Goal: Information Seeking & Learning: Learn about a topic

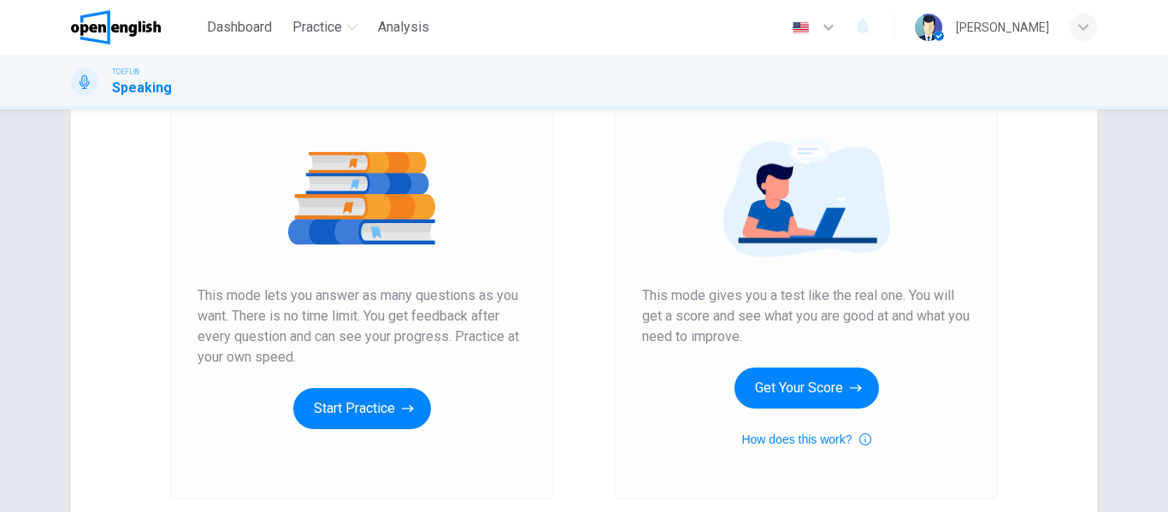
scroll to position [171, 0]
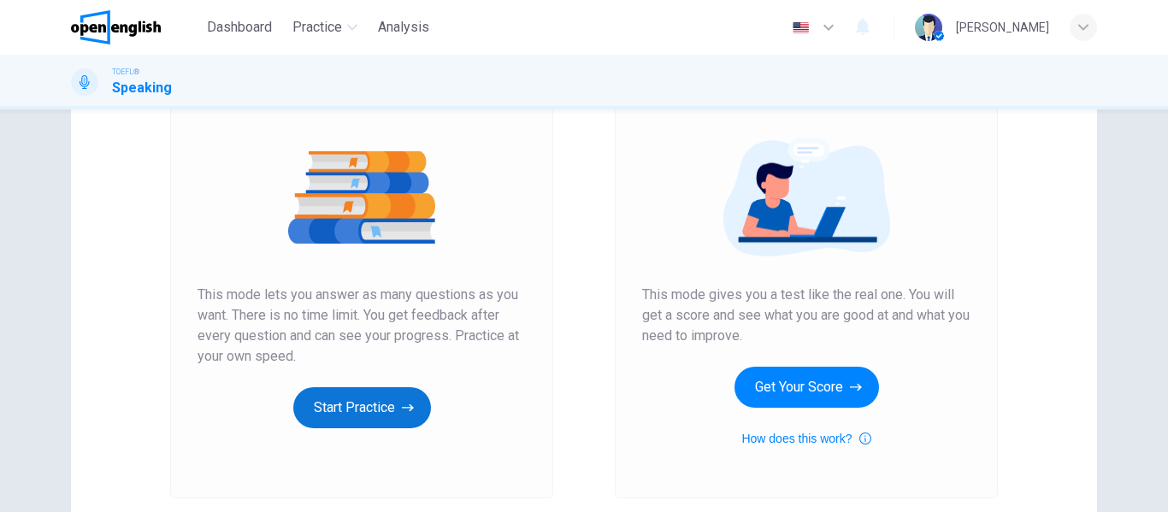
click at [354, 400] on button "Start Practice" at bounding box center [362, 407] width 138 height 41
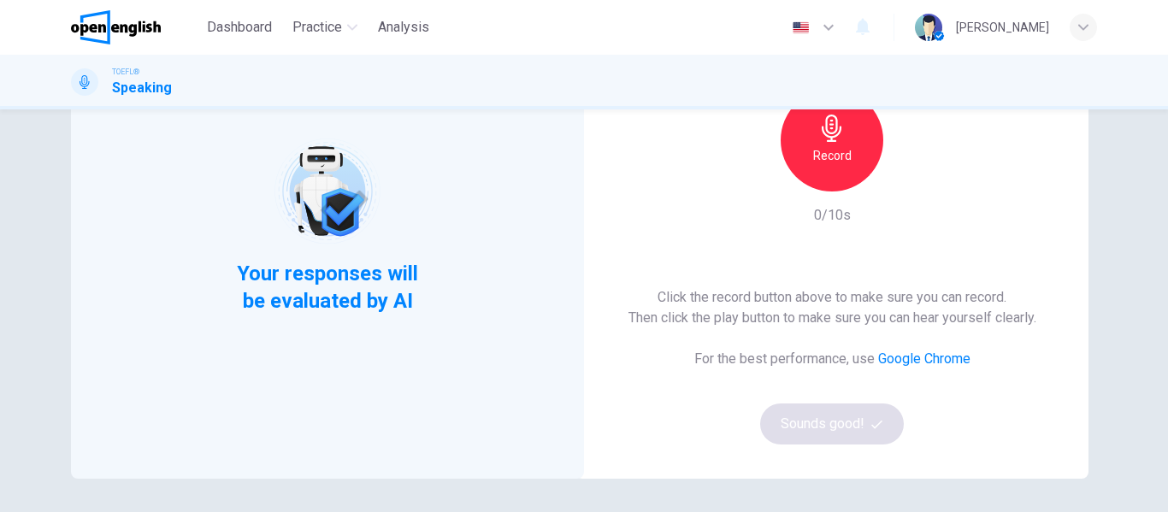
click at [849, 168] on div "Record" at bounding box center [832, 140] width 103 height 103
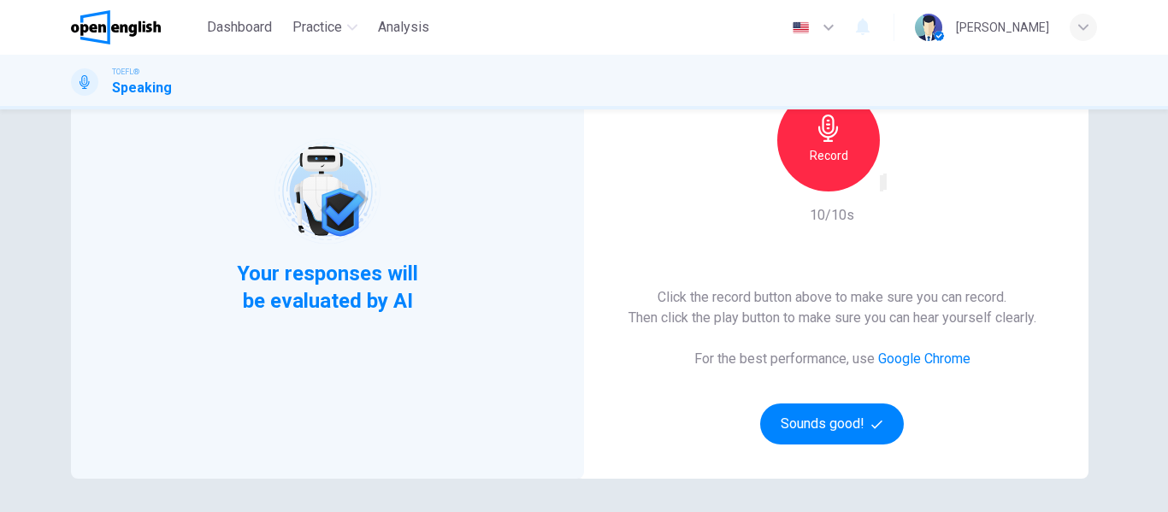
click at [898, 192] on icon "button" at bounding box center [893, 198] width 9 height 12
click at [312, 214] on img at bounding box center [327, 191] width 109 height 109
click at [844, 411] on button "Sounds good!" at bounding box center [832, 424] width 144 height 41
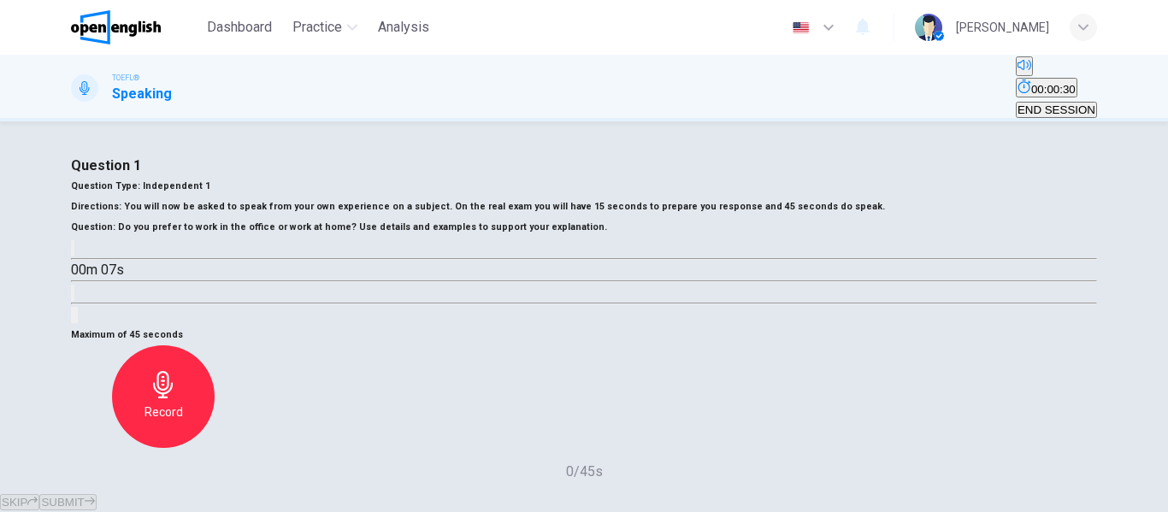
scroll to position [86, 0]
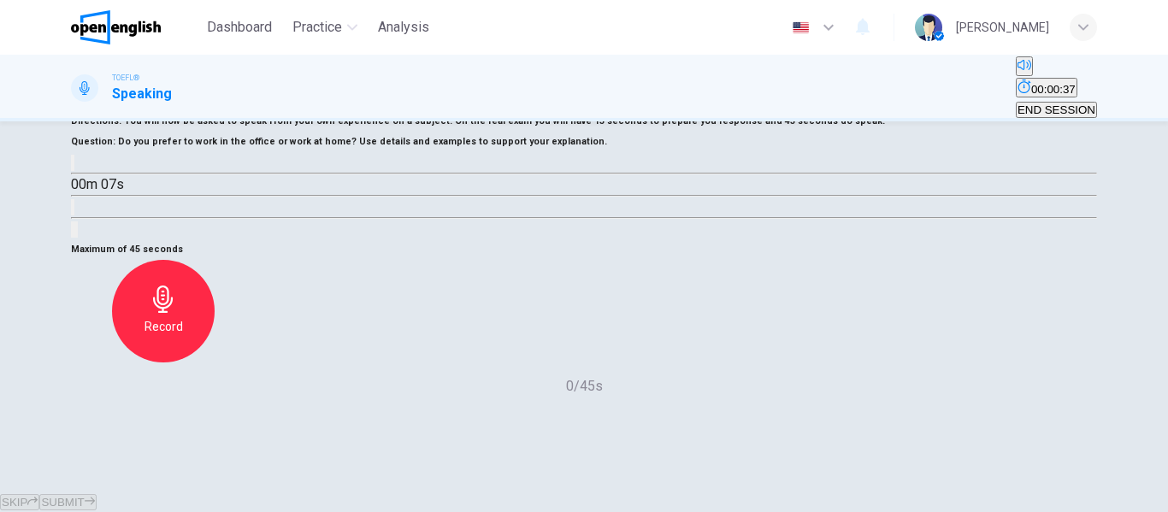
click at [73, 167] on icon "button" at bounding box center [73, 167] width 0 height 0
type input "**"
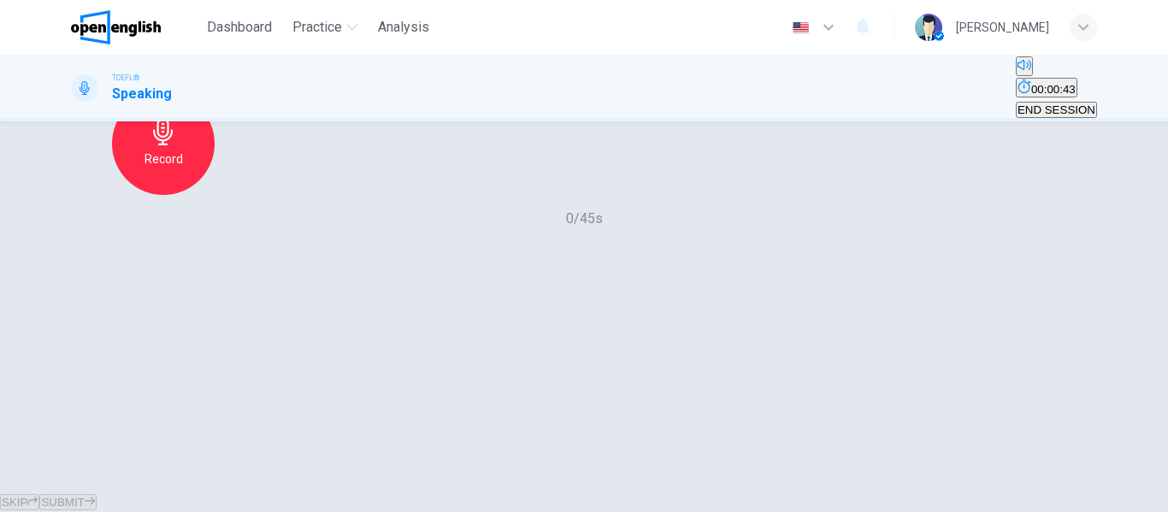
scroll to position [257, 0]
type input "*"
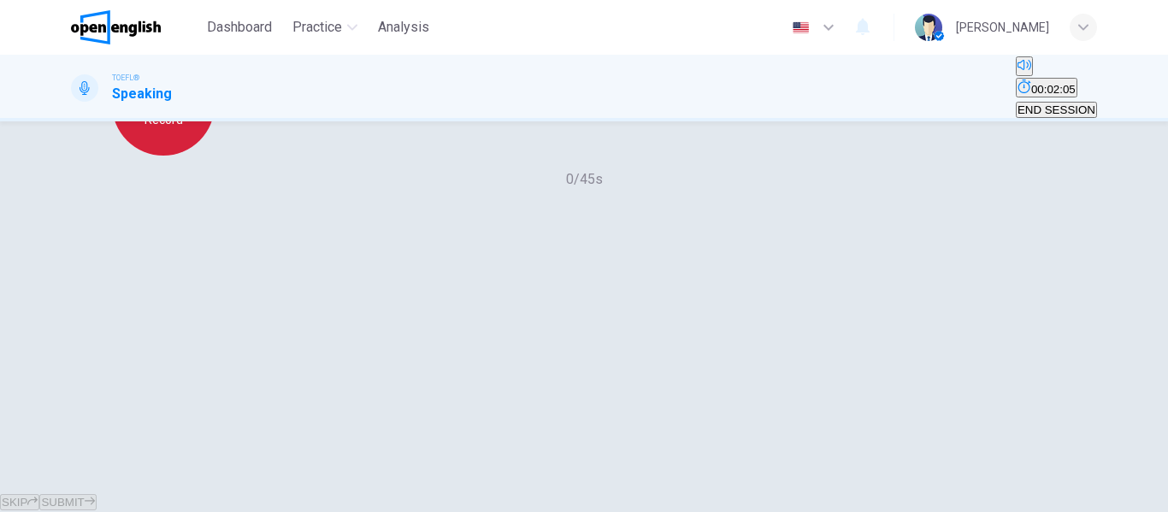
click at [215, 156] on div "Record" at bounding box center [163, 104] width 103 height 103
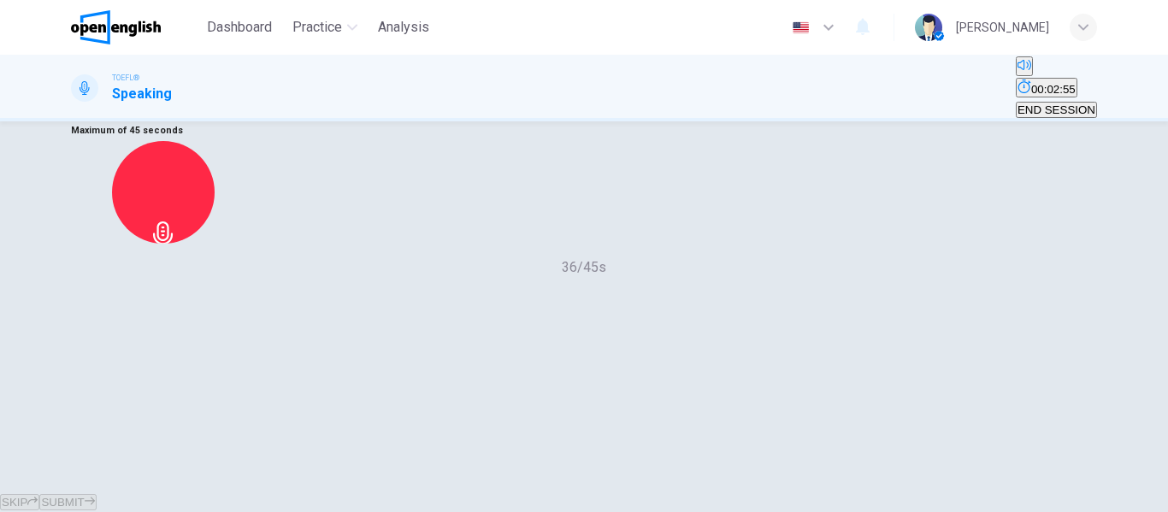
scroll to position [243, 0]
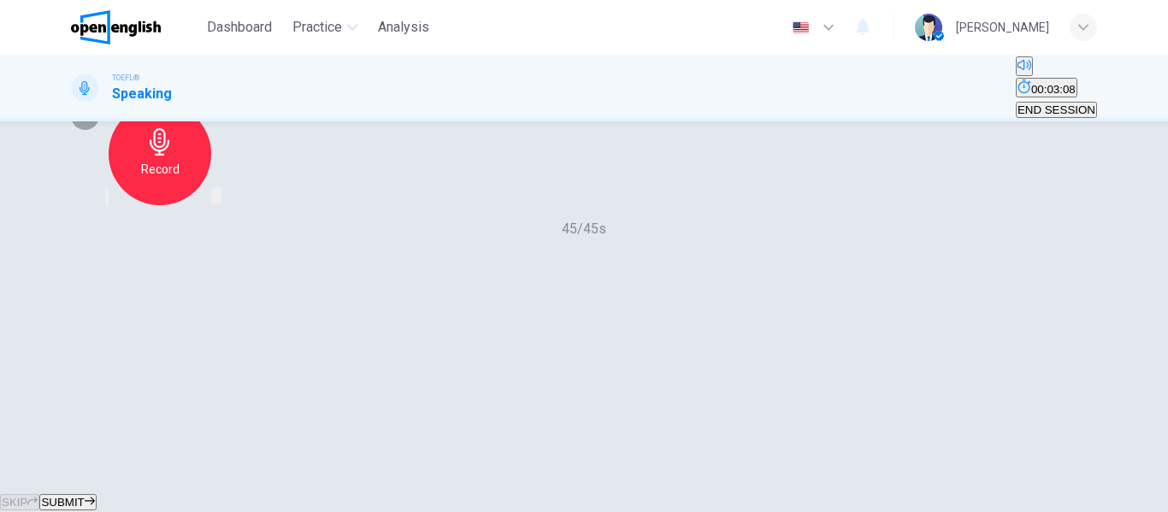
click at [107, 201] on icon "button" at bounding box center [107, 201] width 0 height 0
click at [215, 205] on div "Record" at bounding box center [163, 154] width 103 height 103
click at [484, 239] on div "Maximum of 45 seconds Record 45/45s" at bounding box center [584, 160] width 1026 height 157
click at [107, 201] on icon "button" at bounding box center [107, 201] width 0 height 0
click at [183, 180] on h6 "Record" at bounding box center [164, 169] width 38 height 21
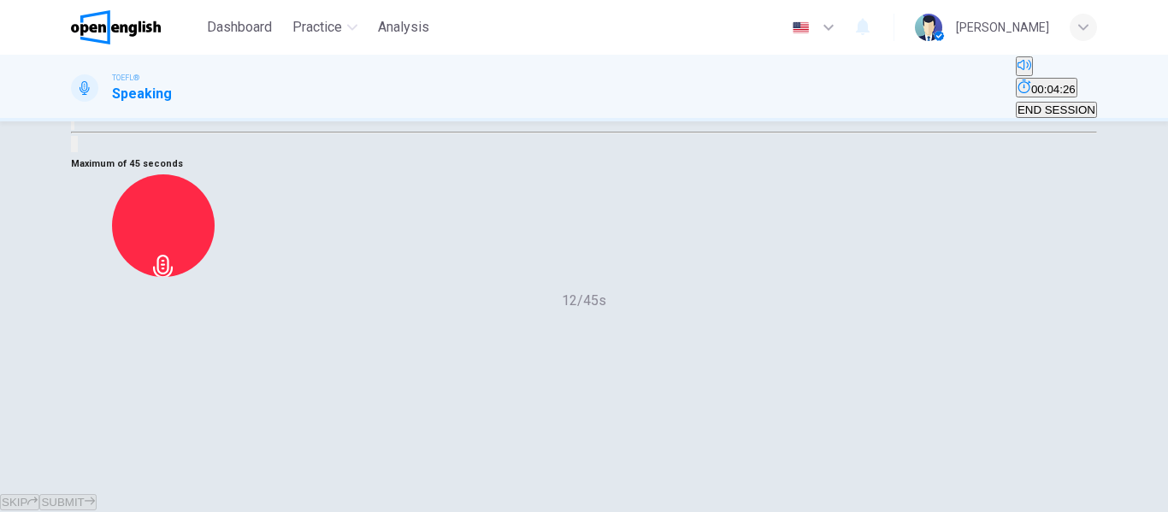
scroll to position [257, 0]
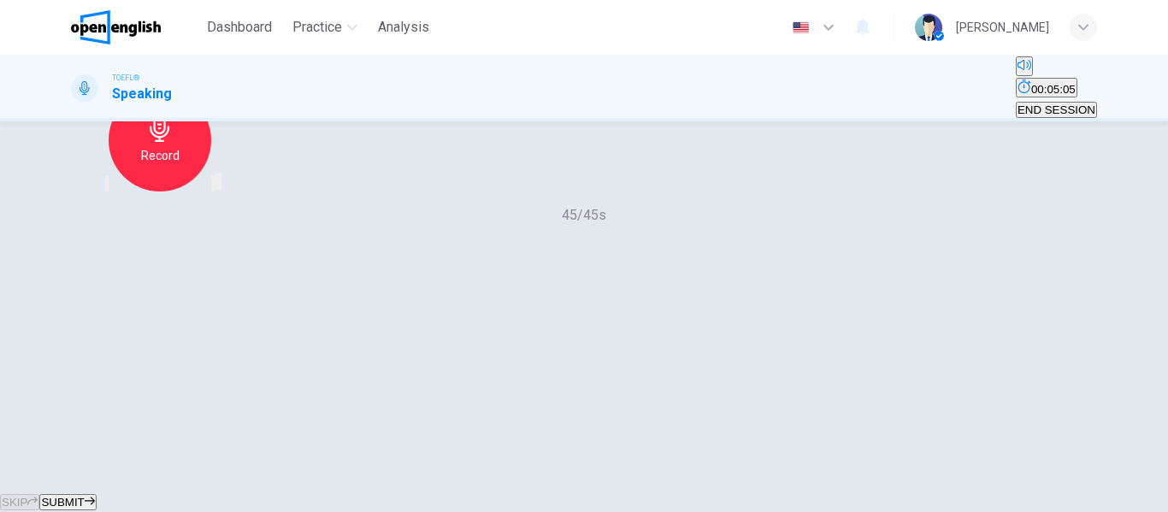
click at [84, 496] on span "SUBMIT" at bounding box center [62, 502] width 43 height 13
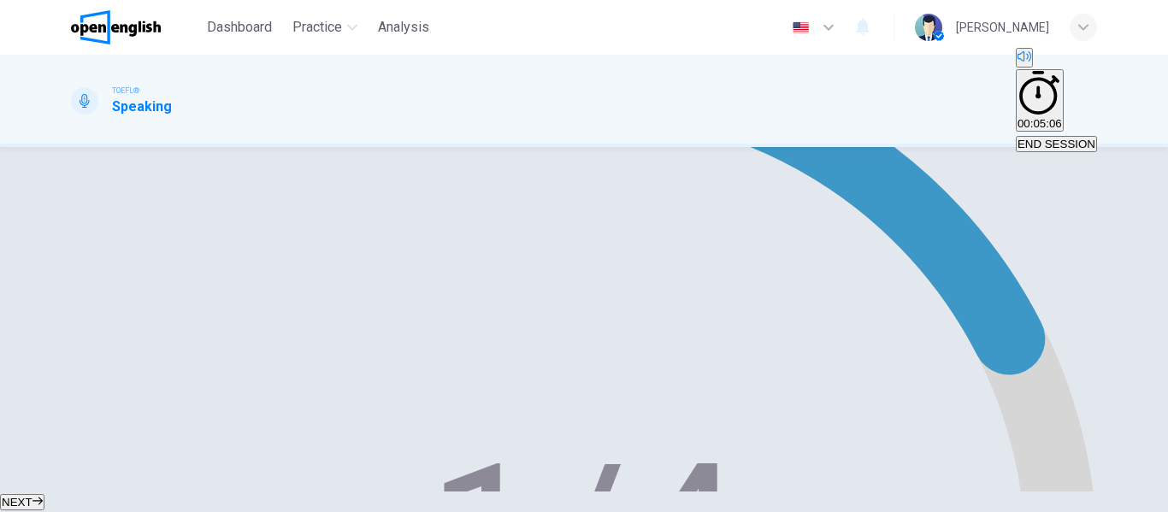
scroll to position [348, 0]
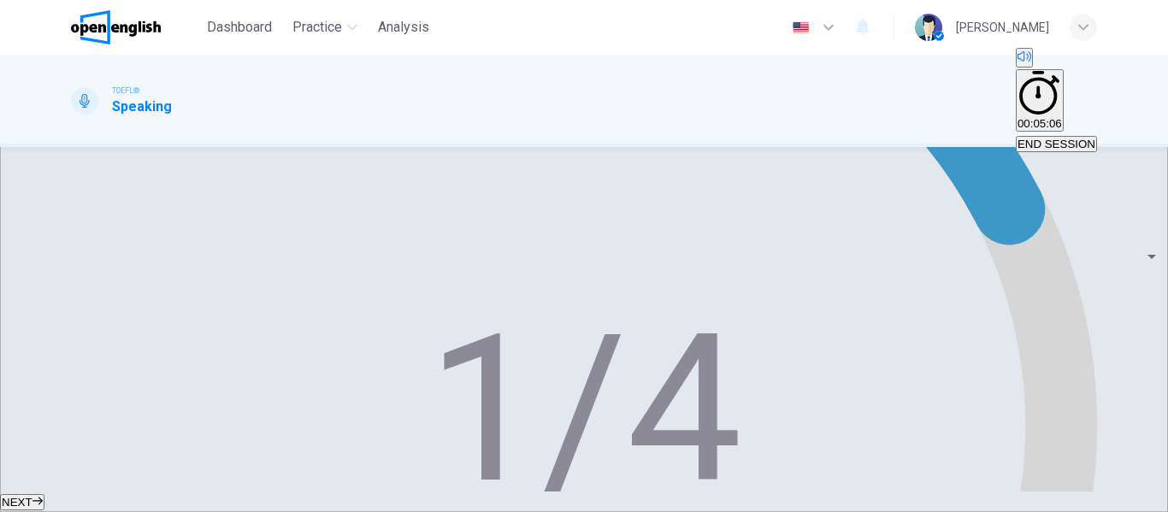
scroll to position [472, 0]
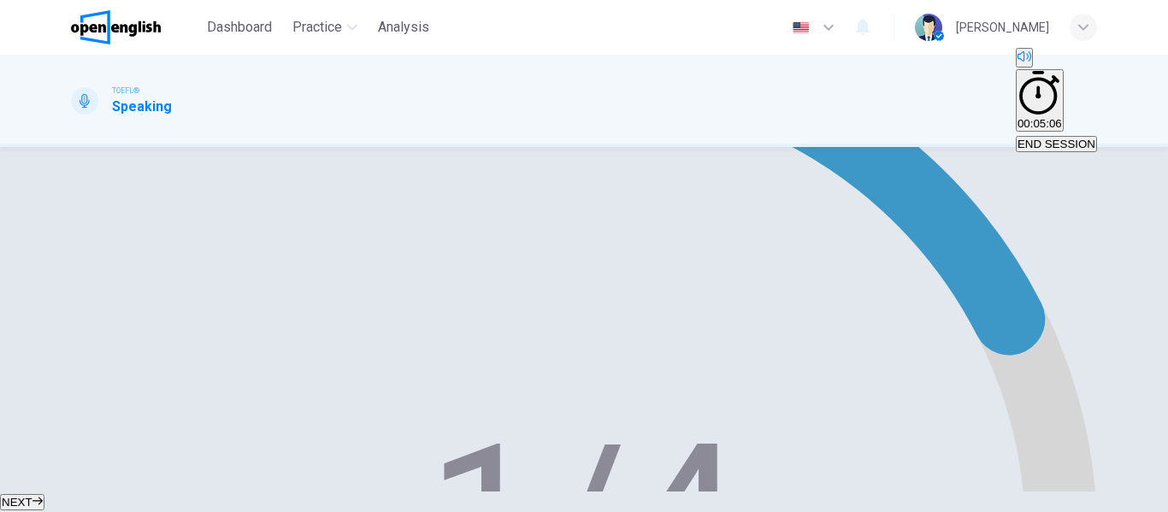
type input "*"
drag, startPoint x: 617, startPoint y: 475, endPoint x: 581, endPoint y: 444, distance: 48.0
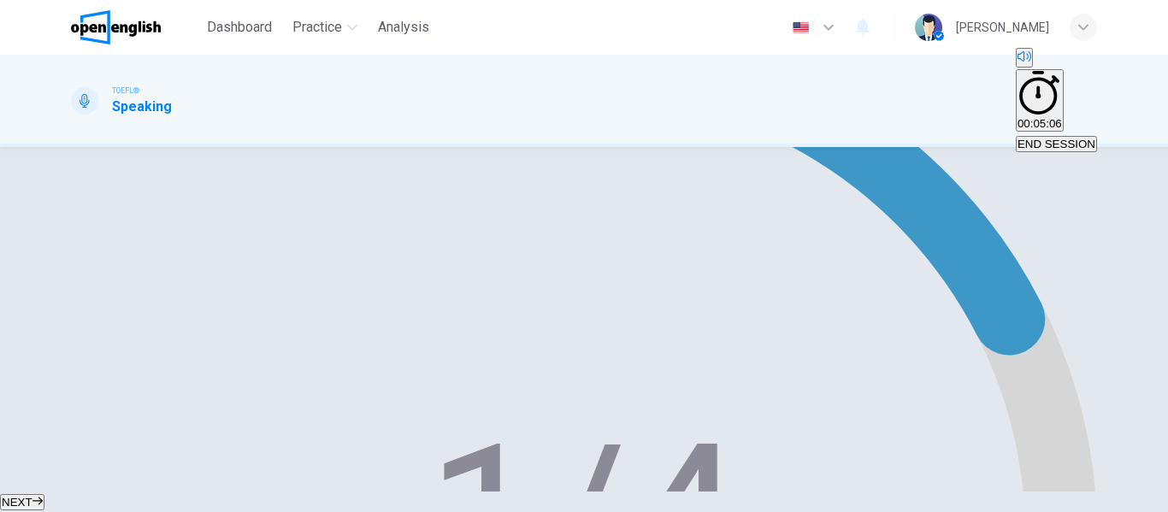
click at [44, 494] on button "NEXT" at bounding box center [22, 502] width 44 height 16
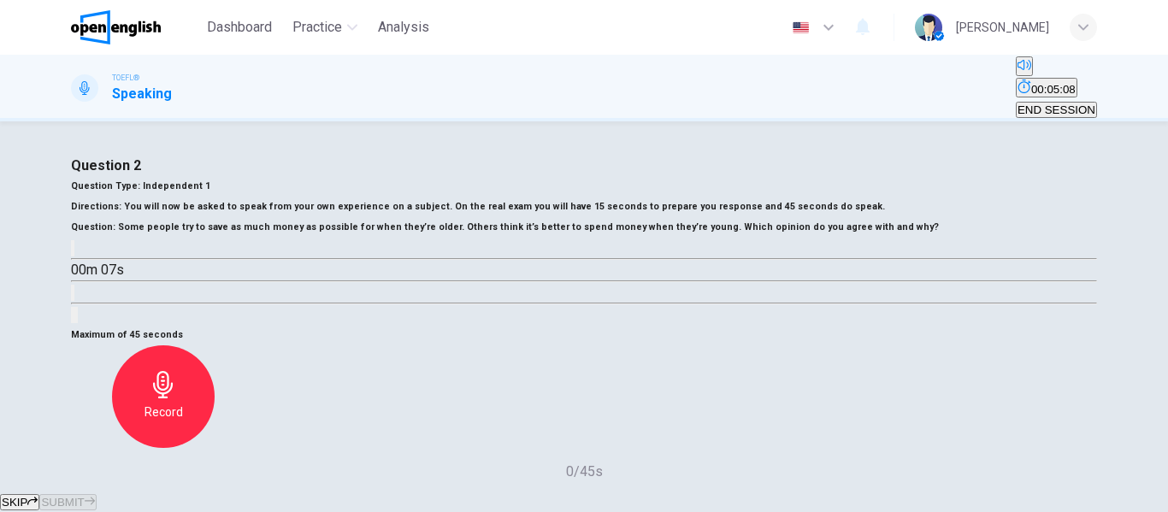
scroll to position [86, 0]
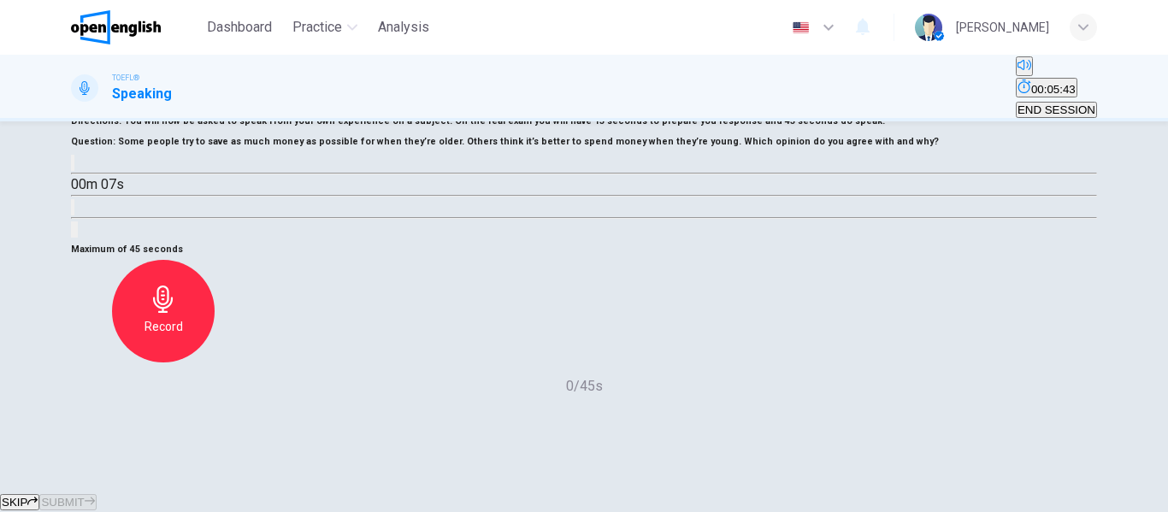
click at [74, 171] on button "button" at bounding box center [72, 163] width 3 height 16
type input "*"
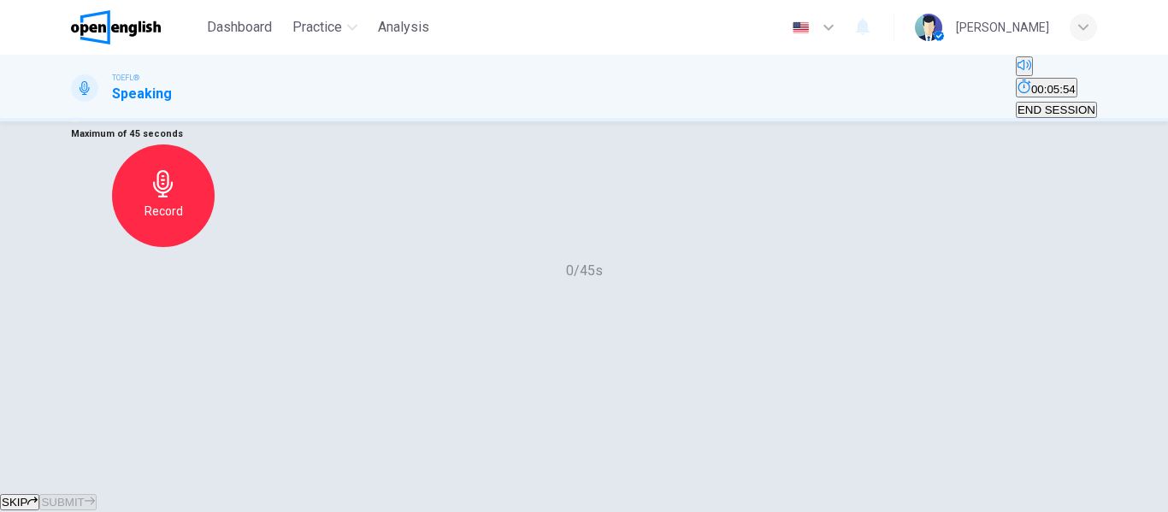
scroll to position [257, 0]
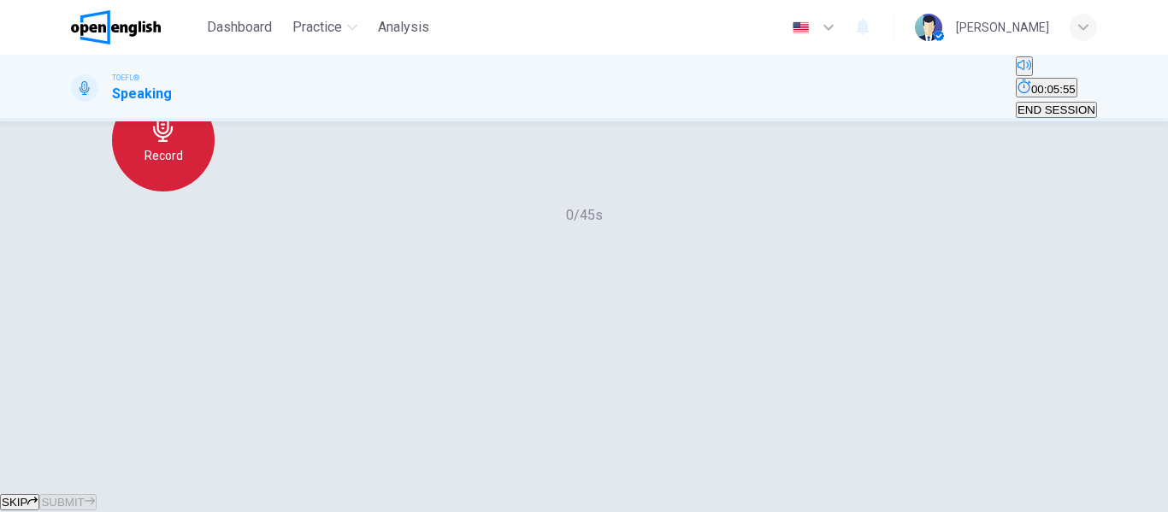
click at [215, 192] on div "Record" at bounding box center [163, 140] width 103 height 103
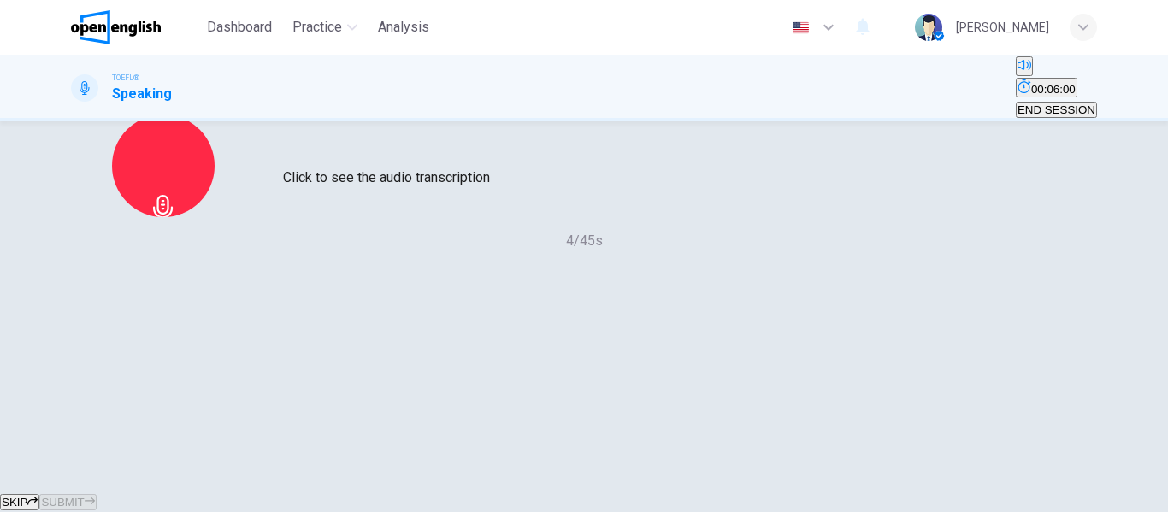
scroll to position [243, 0]
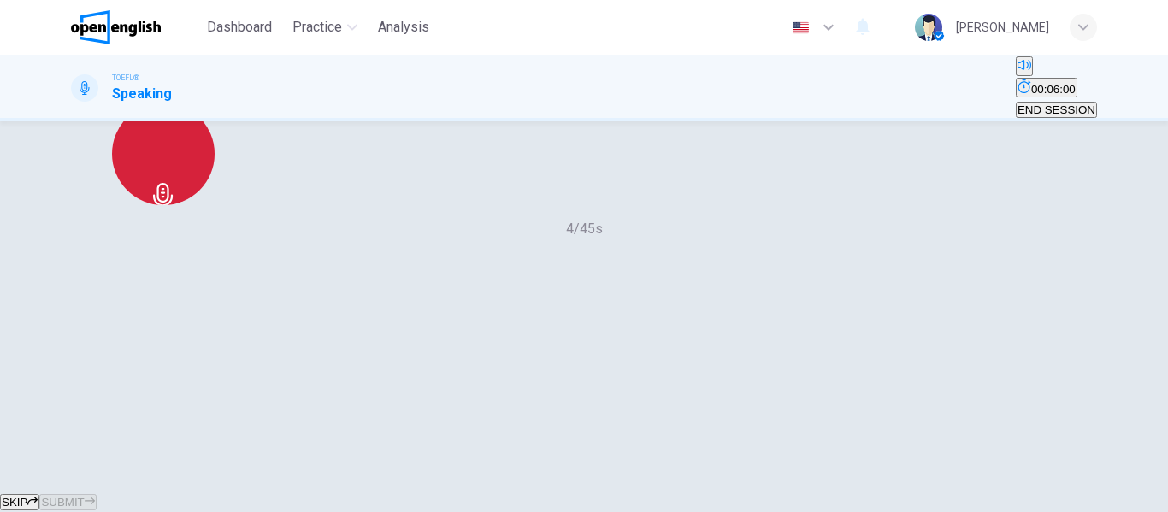
click at [177, 210] on icon "button" at bounding box center [163, 196] width 27 height 27
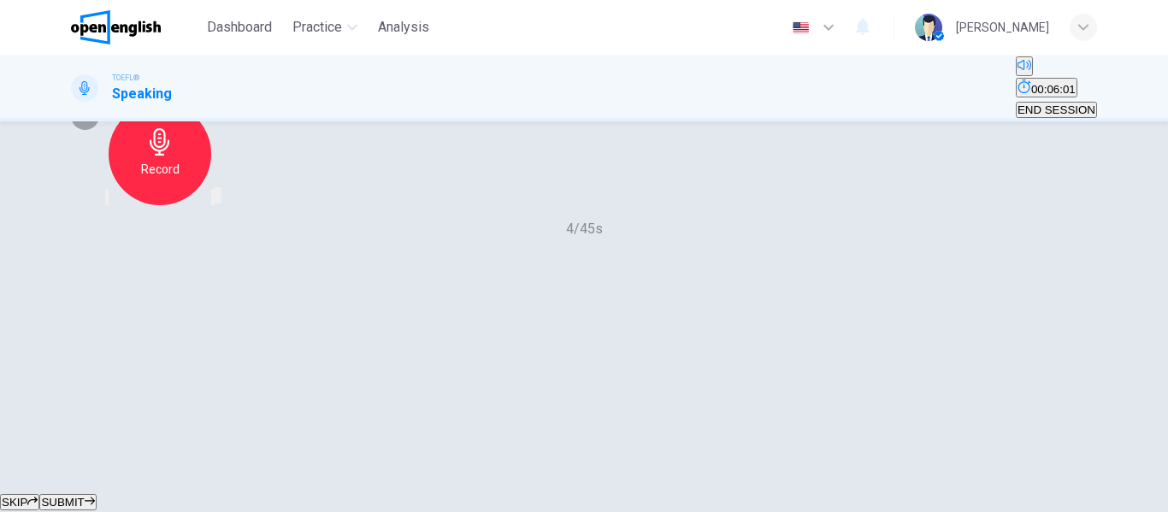
click at [107, 201] on icon "button" at bounding box center [107, 201] width 0 height 0
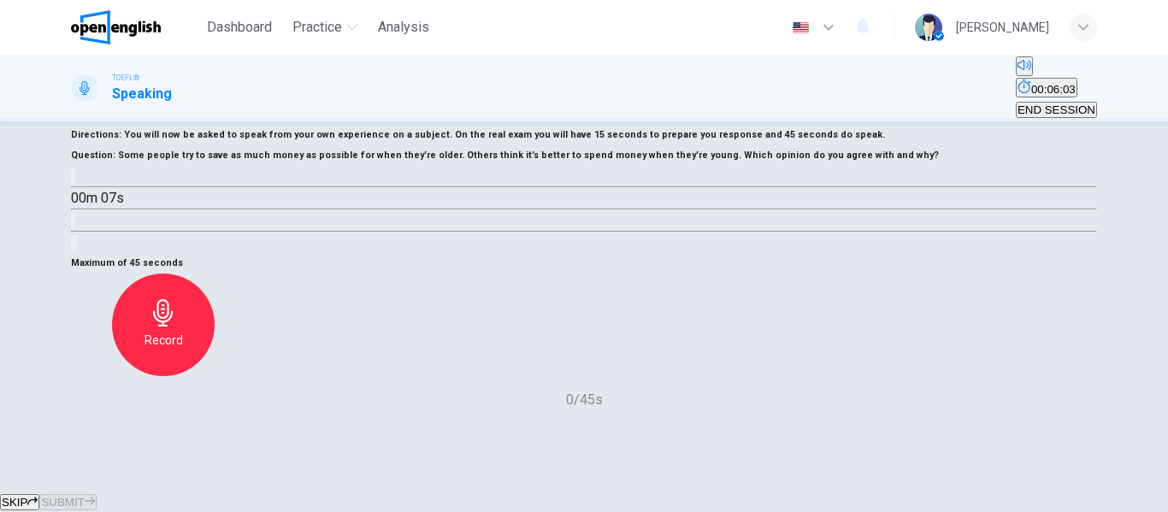
scroll to position [157, 0]
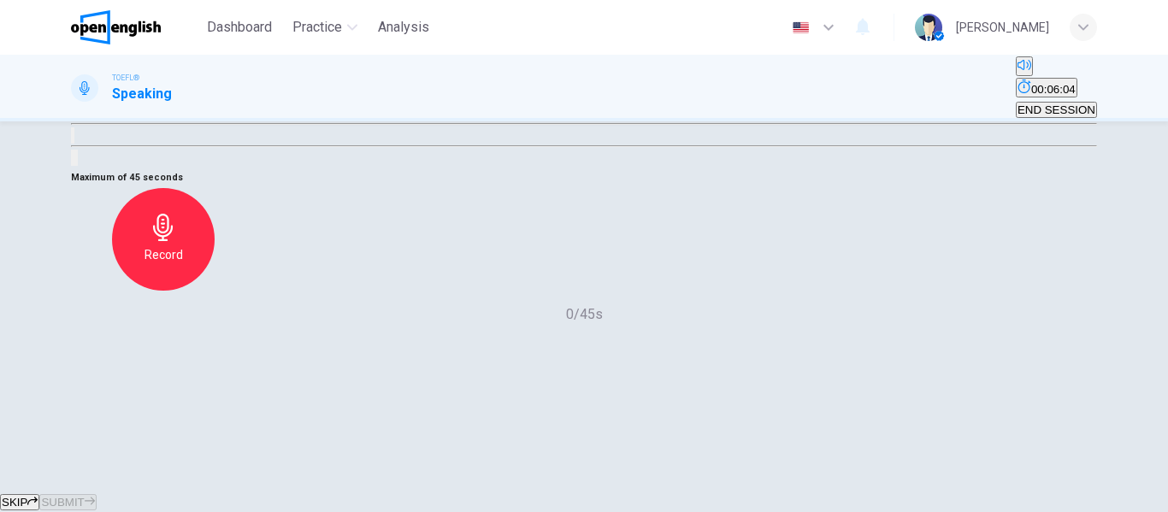
click at [177, 241] on icon "button" at bounding box center [163, 227] width 27 height 27
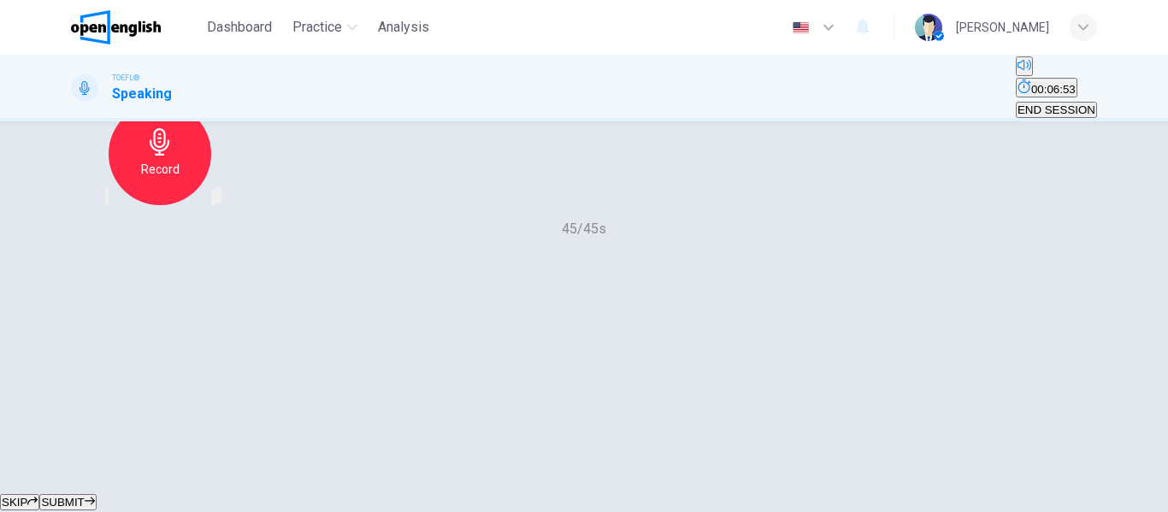
click at [84, 496] on span "SUBMIT" at bounding box center [62, 502] width 43 height 13
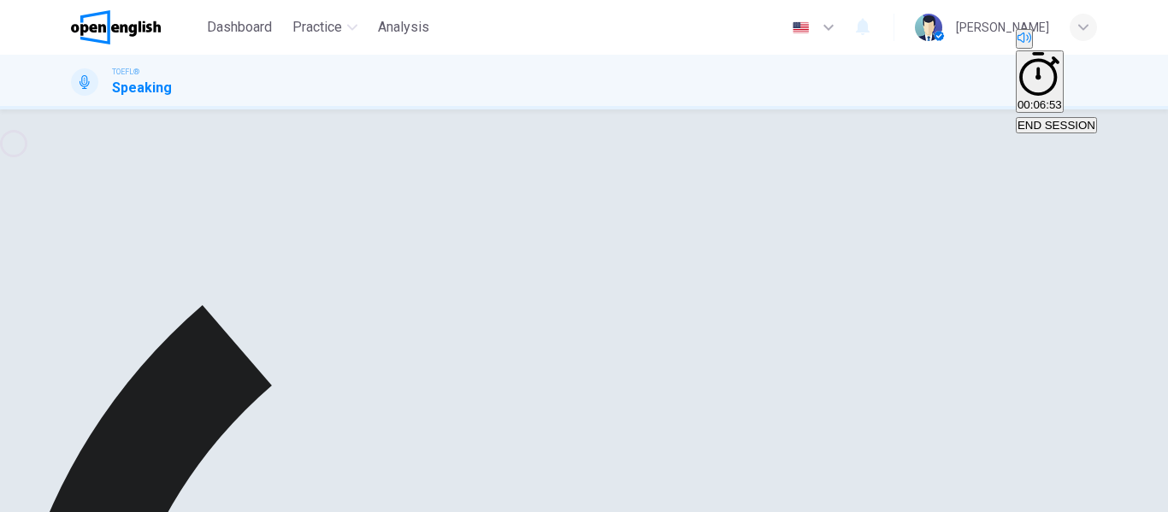
scroll to position [328, 0]
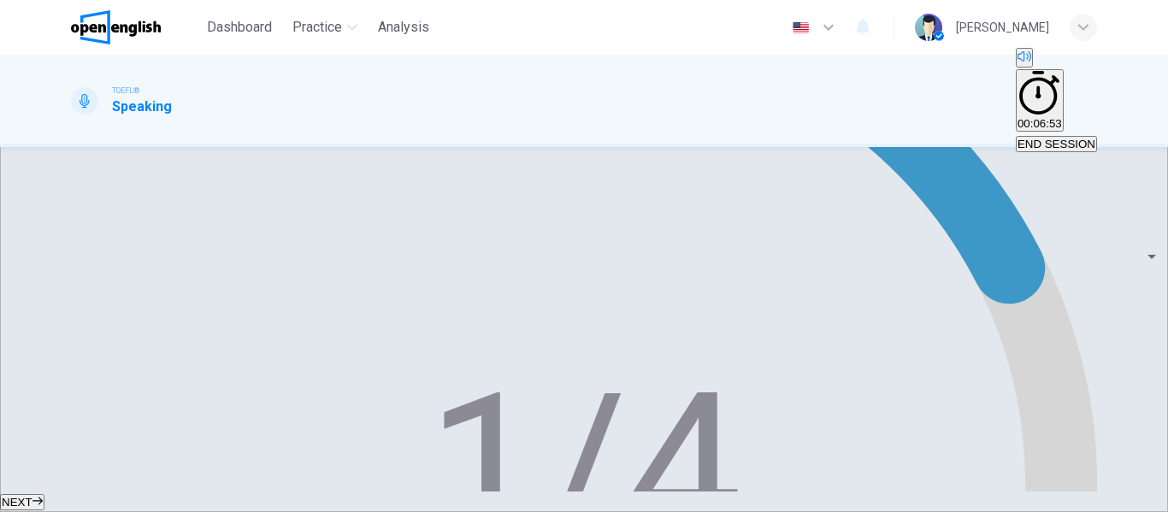
scroll to position [493, 0]
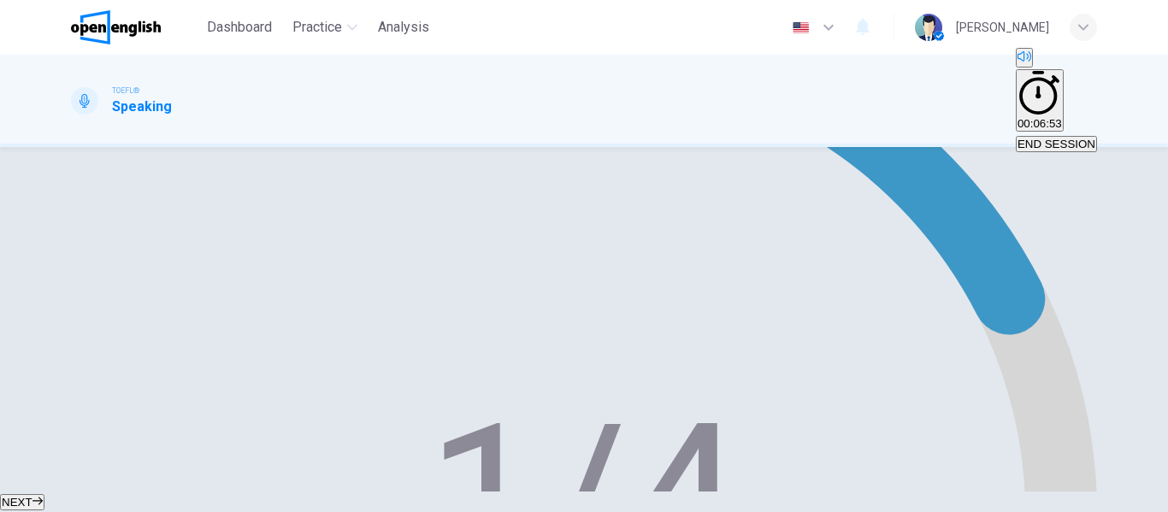
type input "*"
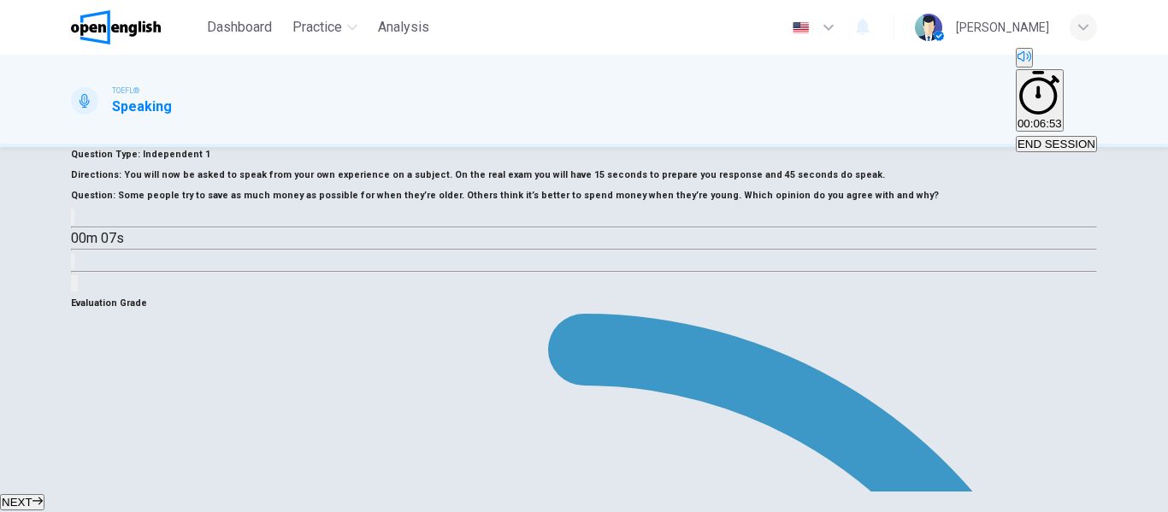
scroll to position [27, 0]
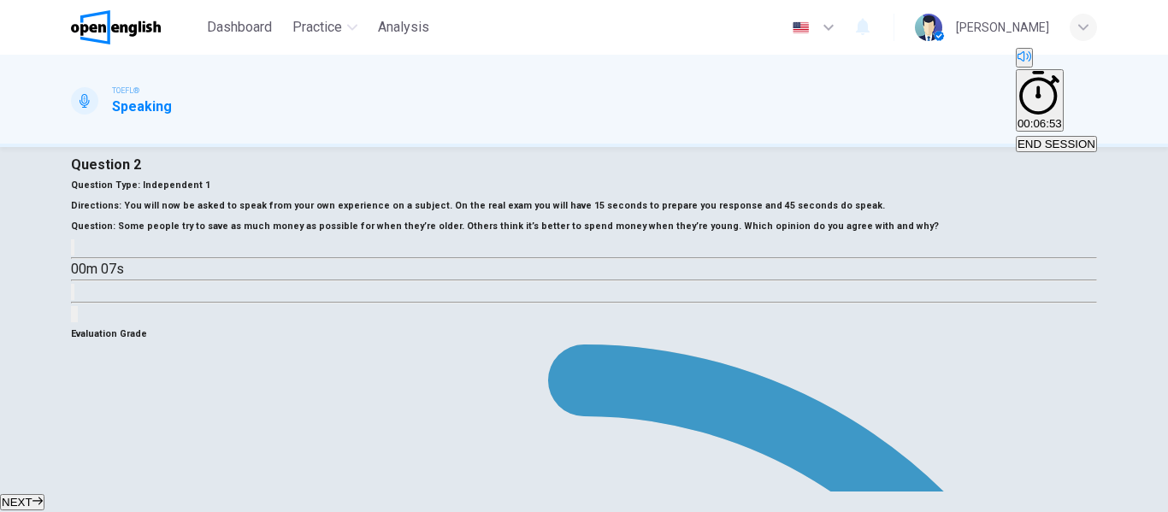
drag, startPoint x: 95, startPoint y: 292, endPoint x: 293, endPoint y: 323, distance: 200.9
click at [257, 237] on h6 "Question : Some people try to save as much money as possible for when they’re o…" at bounding box center [584, 226] width 1026 height 21
drag, startPoint x: 293, startPoint y: 323, endPoint x: 141, endPoint y: 311, distance: 152.7
click at [145, 237] on h6 "Question : Some people try to save as much money as possible for when they’re o…" at bounding box center [584, 226] width 1026 height 21
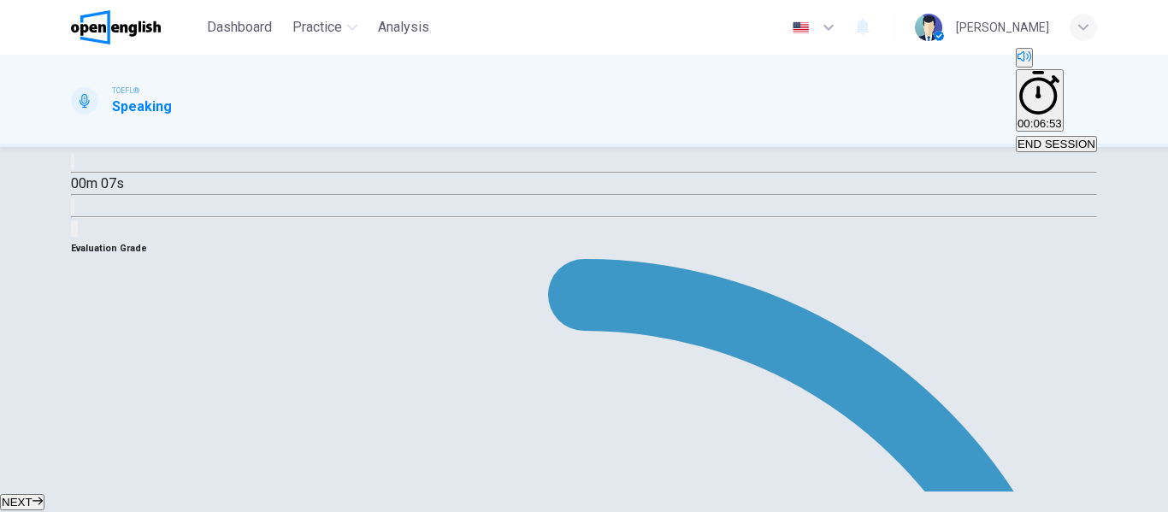
scroll to position [369, 0]
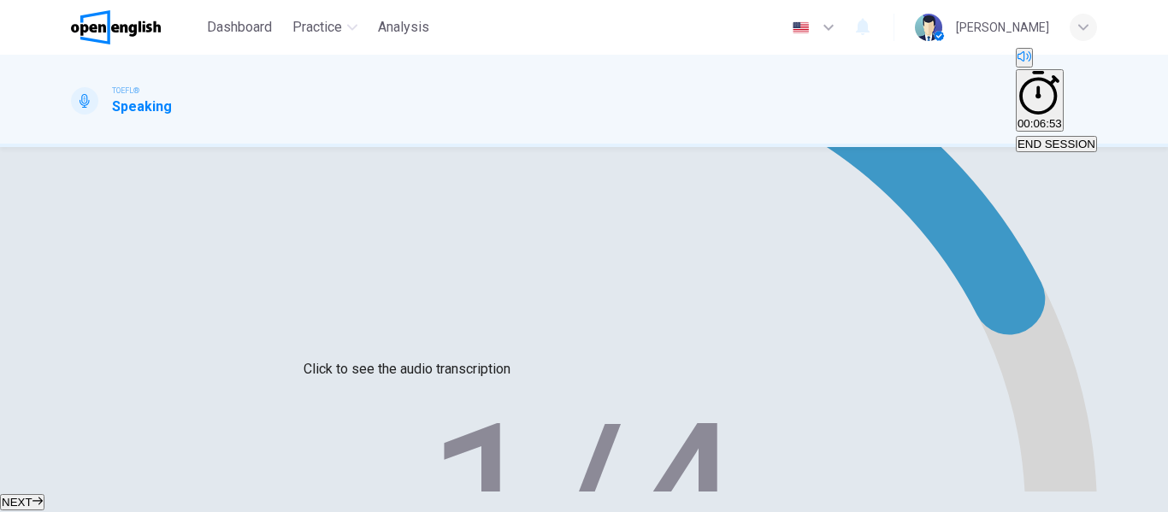
drag, startPoint x: 366, startPoint y: 202, endPoint x: 560, endPoint y: 314, distance: 224.1
drag, startPoint x: 611, startPoint y: 347, endPoint x: 458, endPoint y: 298, distance: 161.7
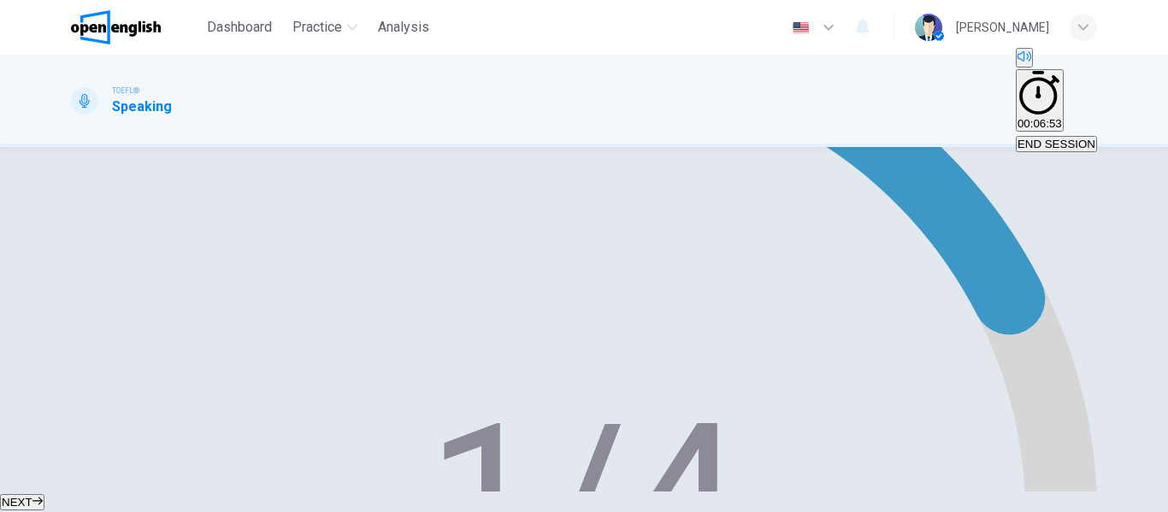
click at [32, 496] on span "NEXT" at bounding box center [17, 502] width 31 height 13
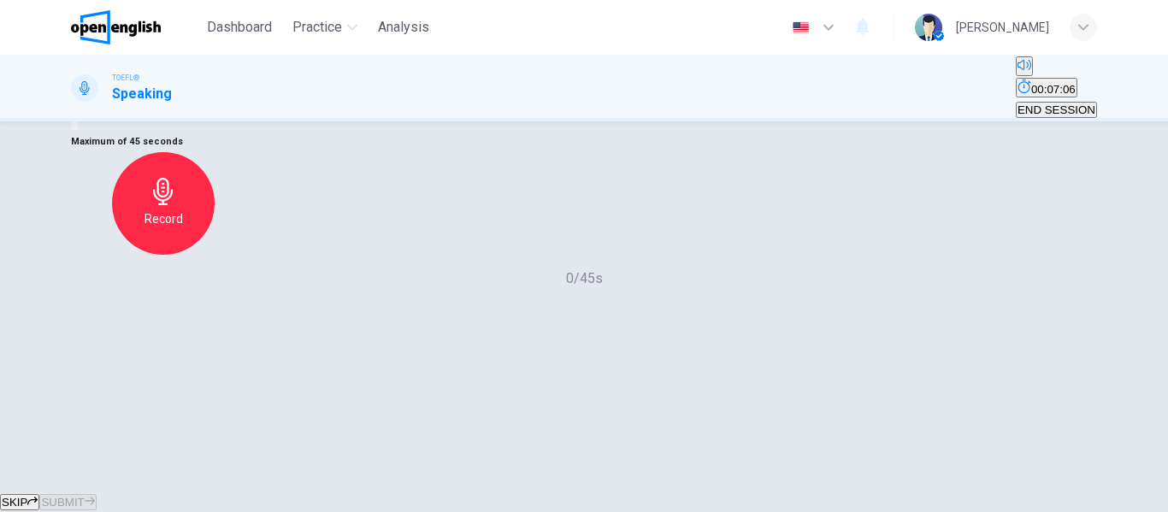
scroll to position [257, 0]
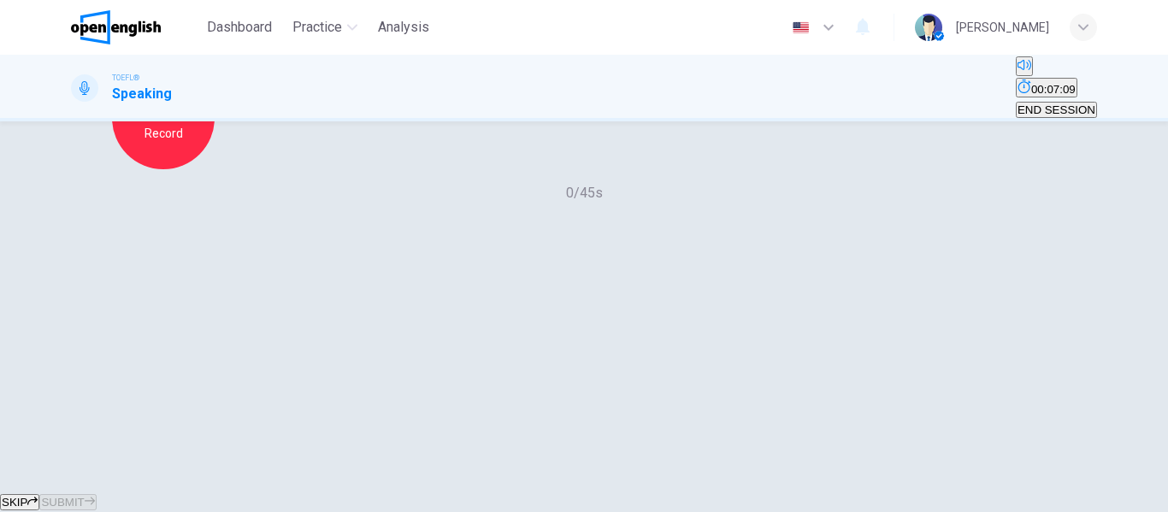
type input "*"
click at [215, 169] on div "Record" at bounding box center [163, 118] width 103 height 103
click at [84, 496] on span "SUBMIT" at bounding box center [62, 502] width 43 height 13
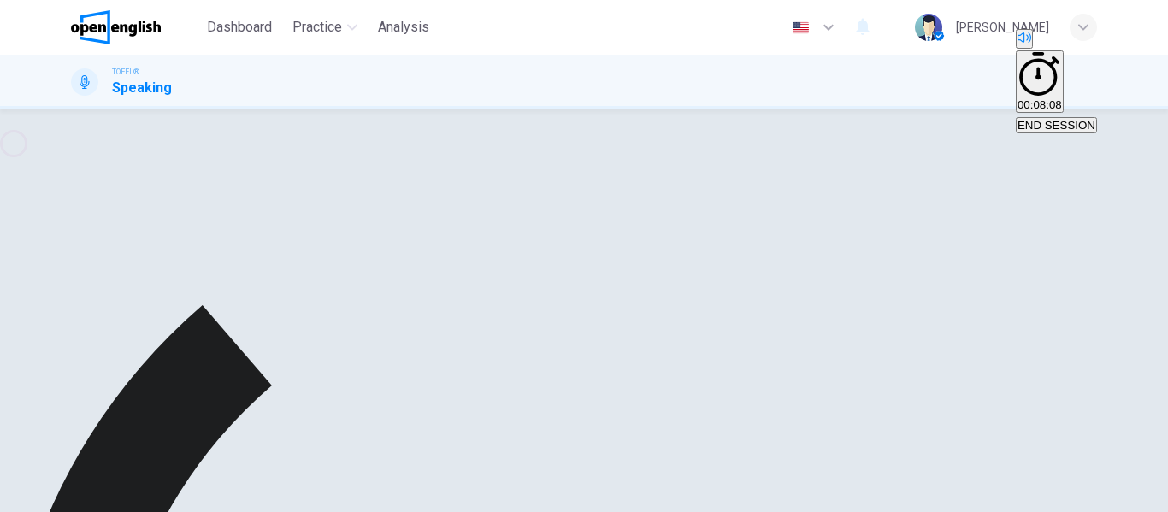
scroll to position [328, 0]
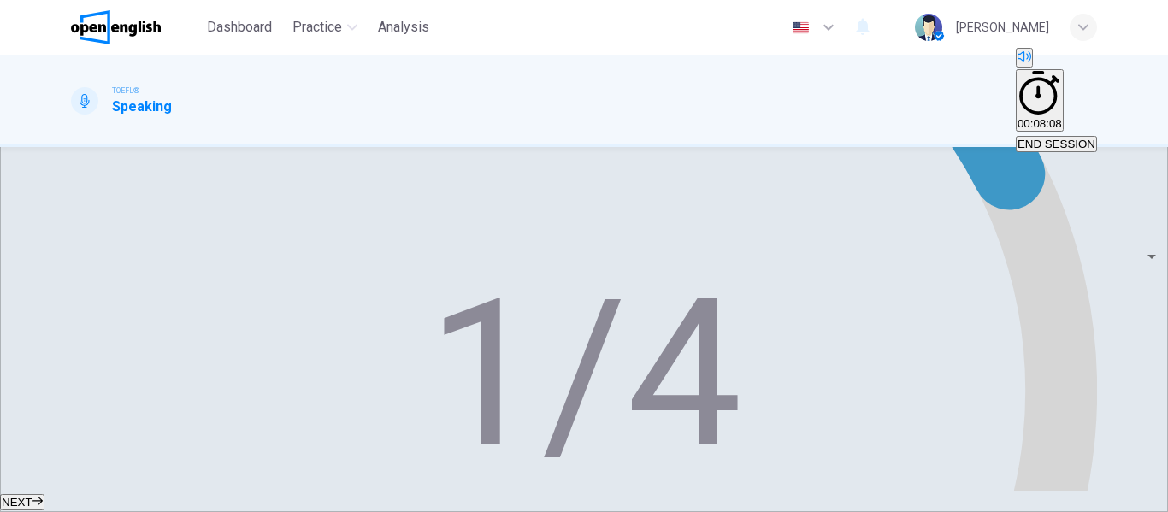
scroll to position [472, 0]
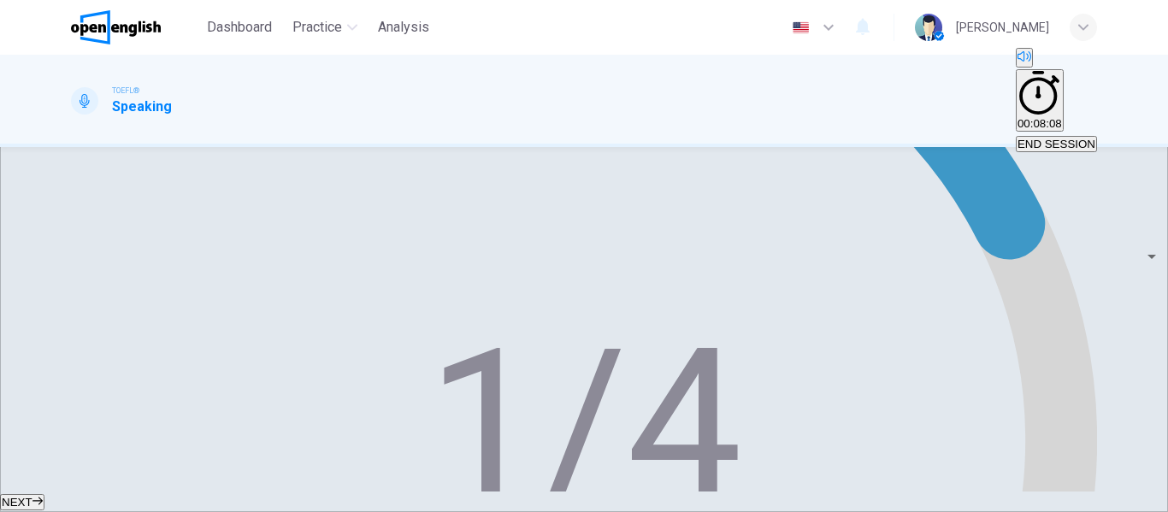
scroll to position [472, 0]
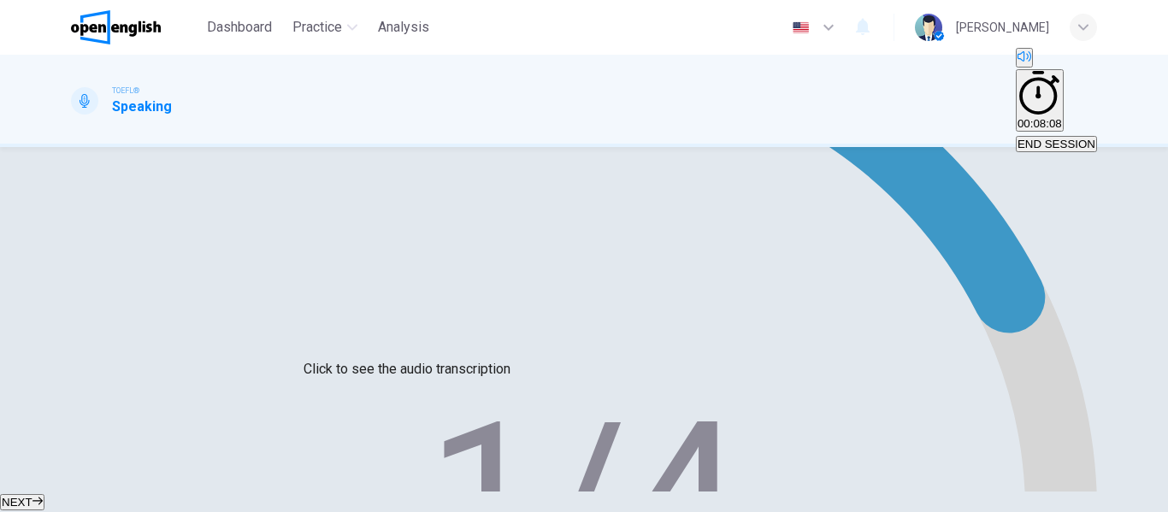
type input "*"
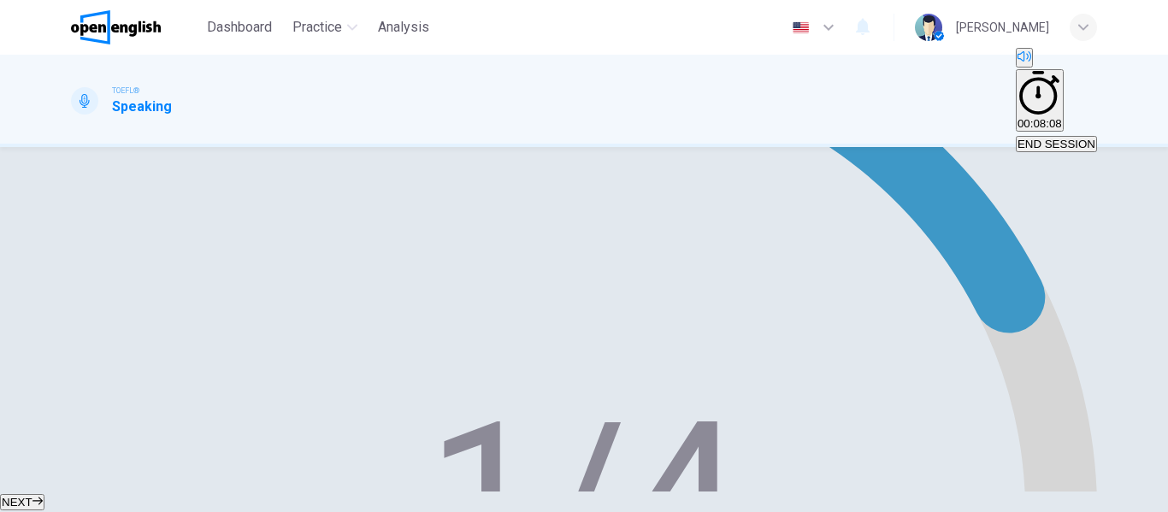
click at [32, 496] on span "NEXT" at bounding box center [17, 502] width 31 height 13
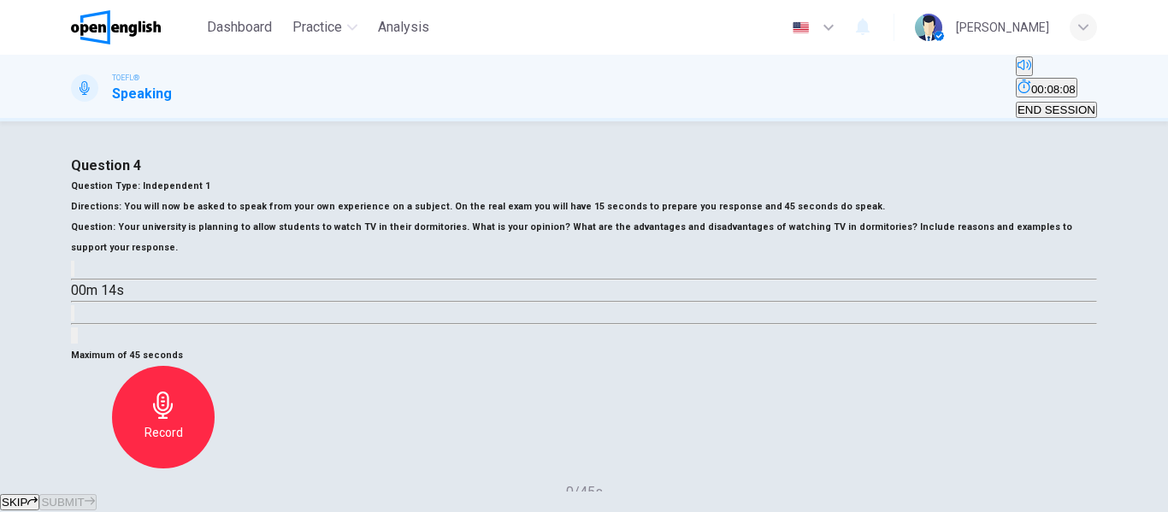
scroll to position [86, 0]
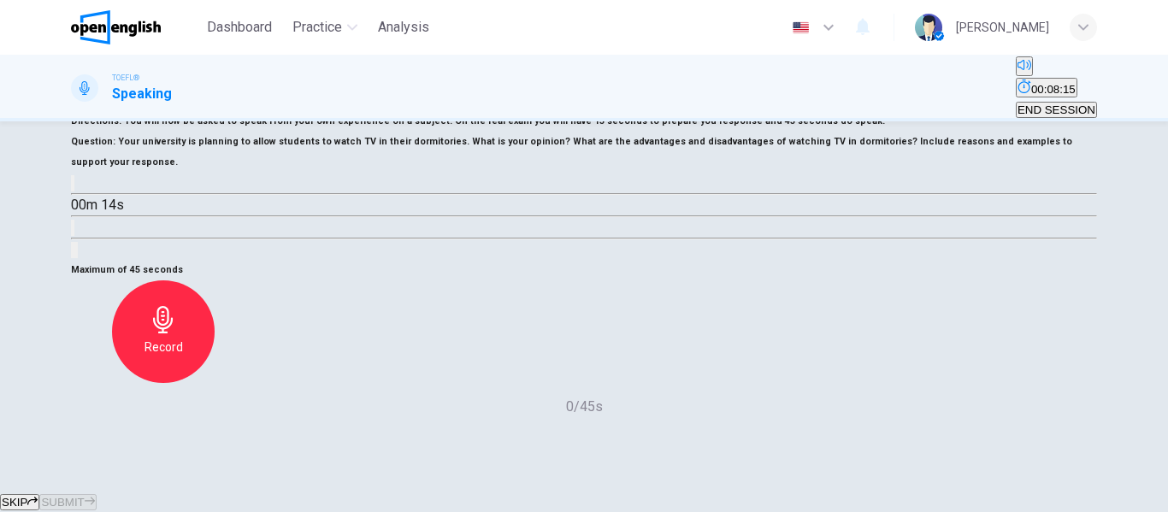
drag, startPoint x: 115, startPoint y: 306, endPoint x: 136, endPoint y: 298, distance: 22.2
click at [73, 187] on icon "button" at bounding box center [73, 187] width 0 height 0
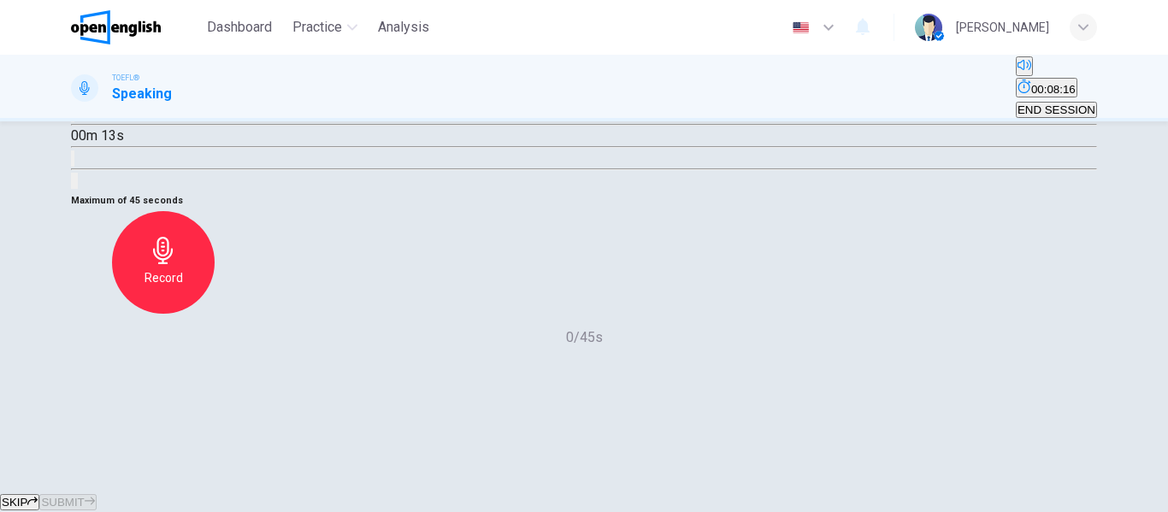
scroll to position [171, 0]
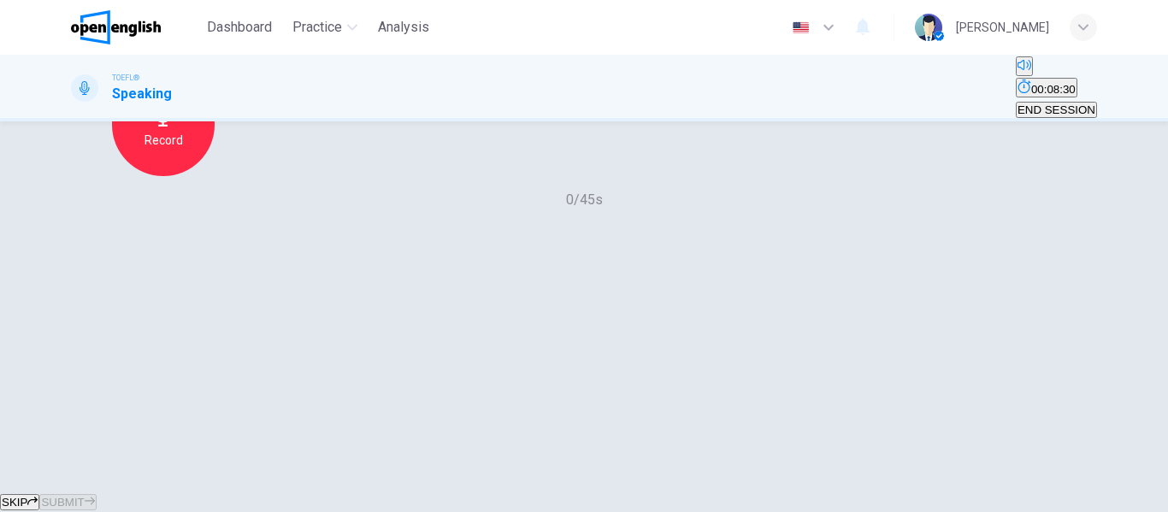
type input "*"
click at [177, 127] on icon "button" at bounding box center [163, 112] width 27 height 27
click at [84, 496] on span "SUBMIT" at bounding box center [62, 502] width 43 height 13
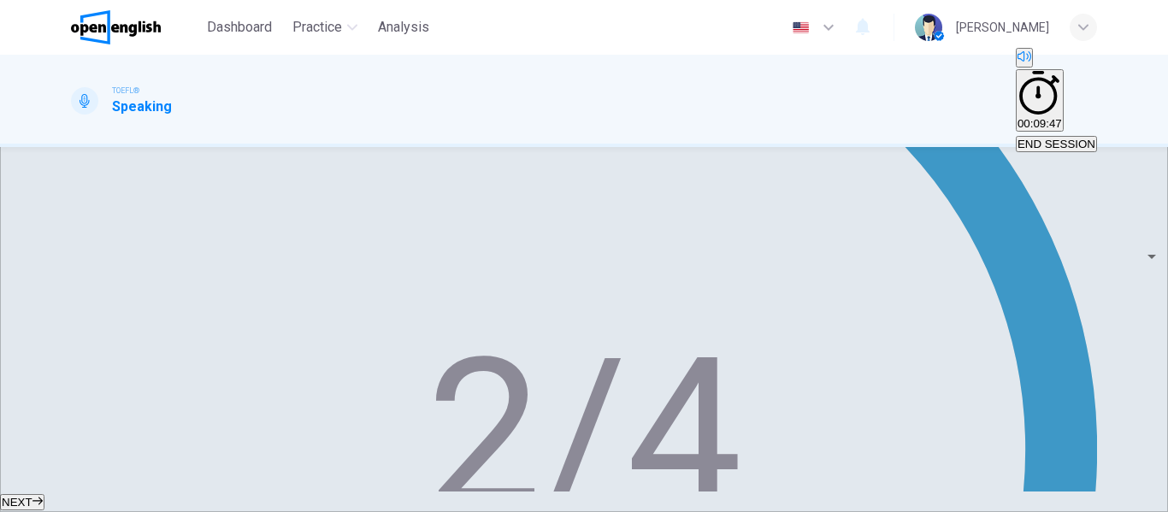
scroll to position [493, 0]
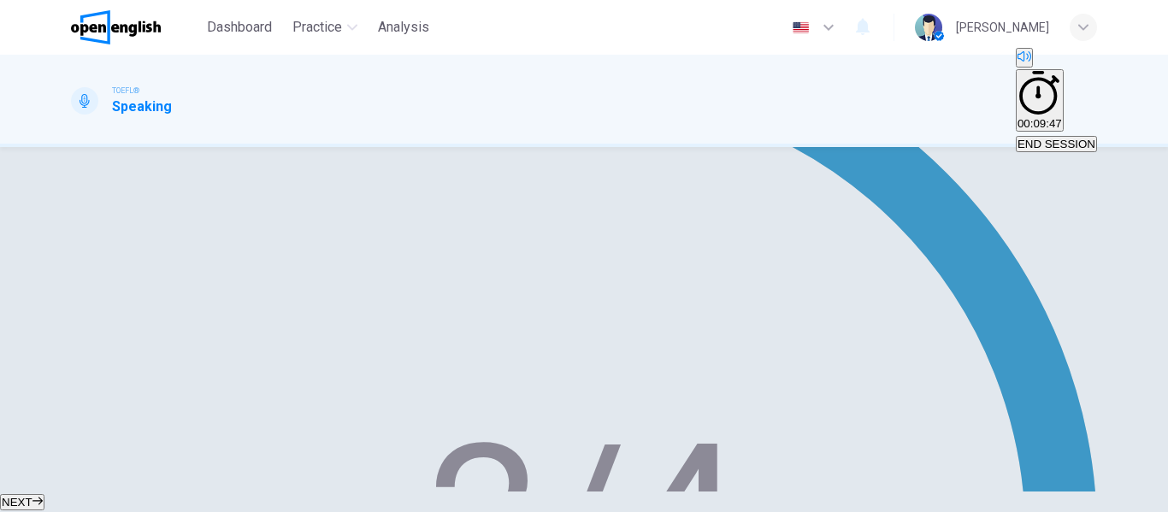
type input "*"
click at [32, 496] on span "NEXT" at bounding box center [17, 502] width 31 height 13
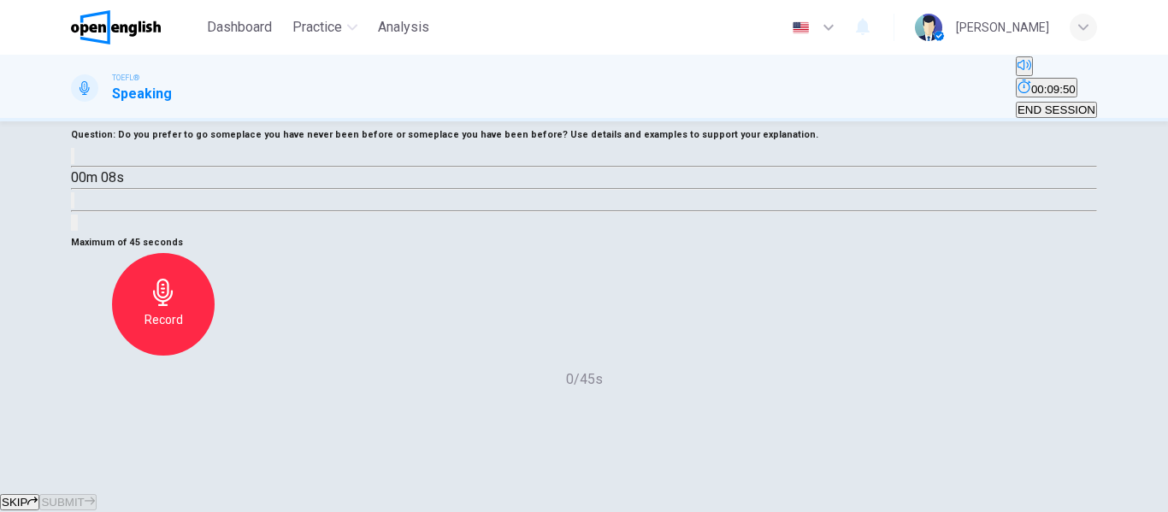
scroll to position [86, 0]
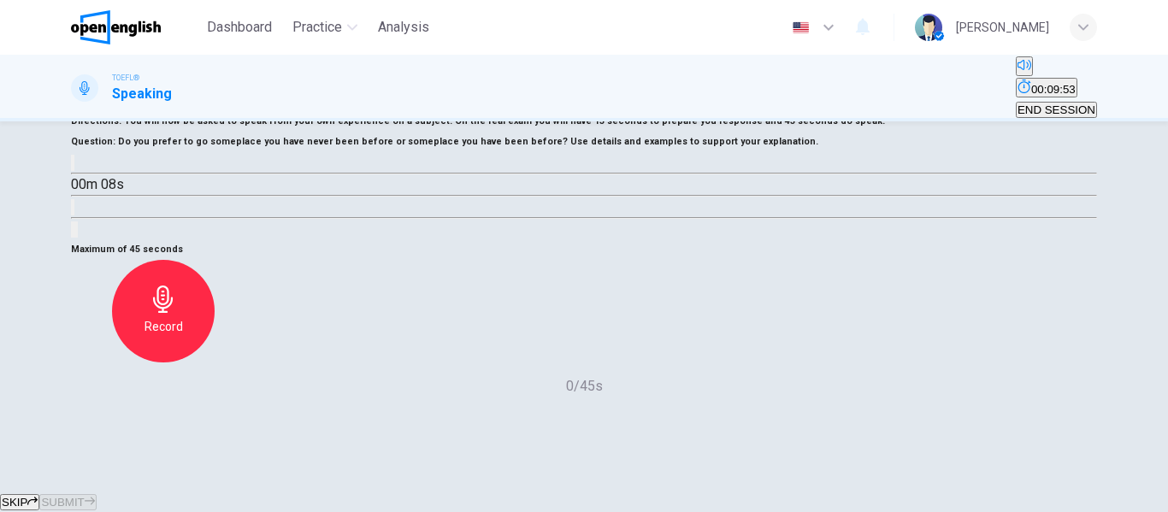
click at [73, 167] on icon "button" at bounding box center [73, 167] width 0 height 0
type input "*"
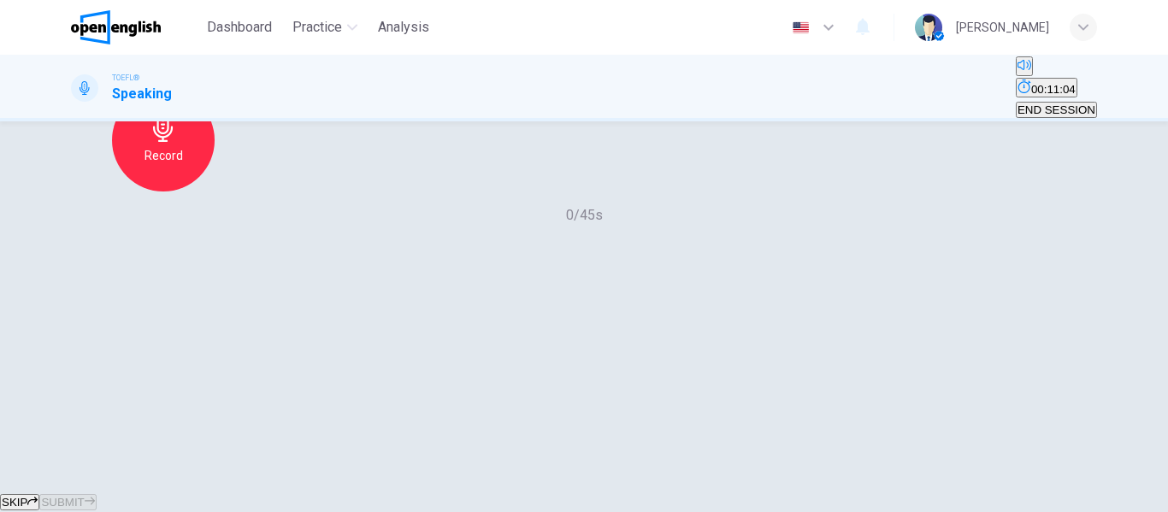
scroll to position [171, 0]
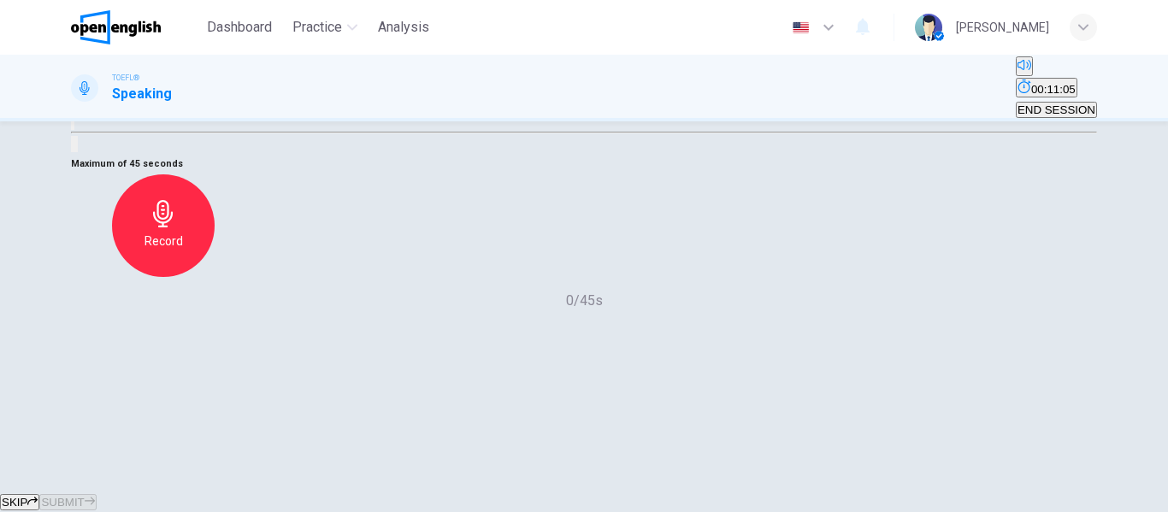
click at [215, 277] on div "Record" at bounding box center [163, 225] width 103 height 103
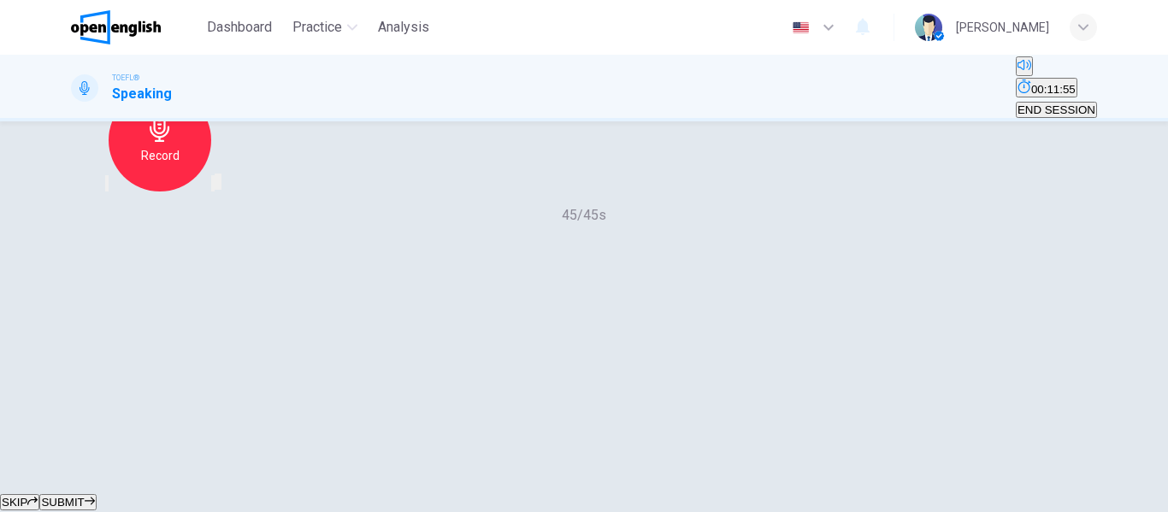
click at [96, 494] on button "SUBMIT" at bounding box center [67, 502] width 56 height 16
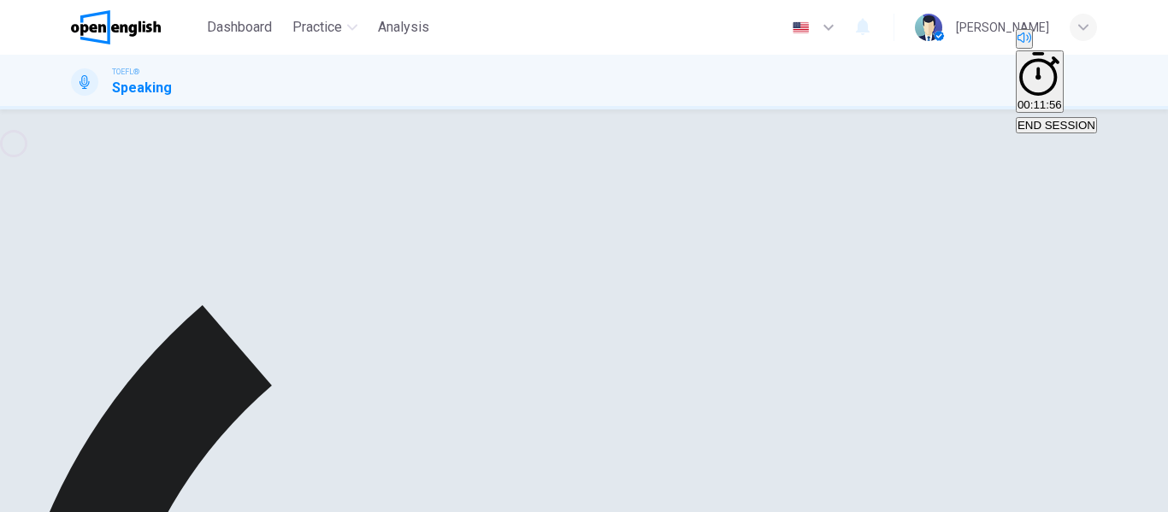
scroll to position [328, 0]
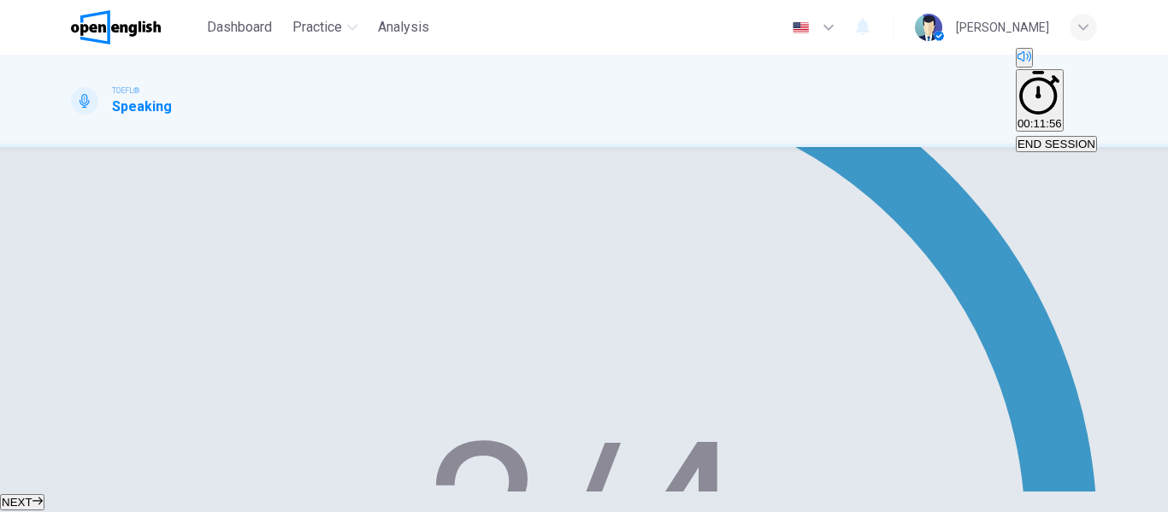
scroll to position [369, 0]
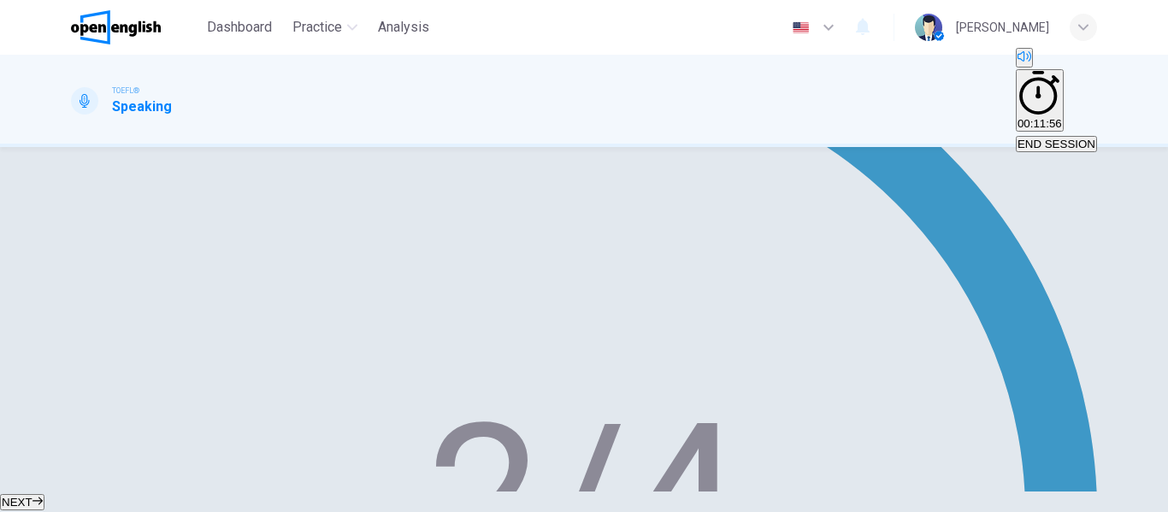
type input "**"
type input "*"
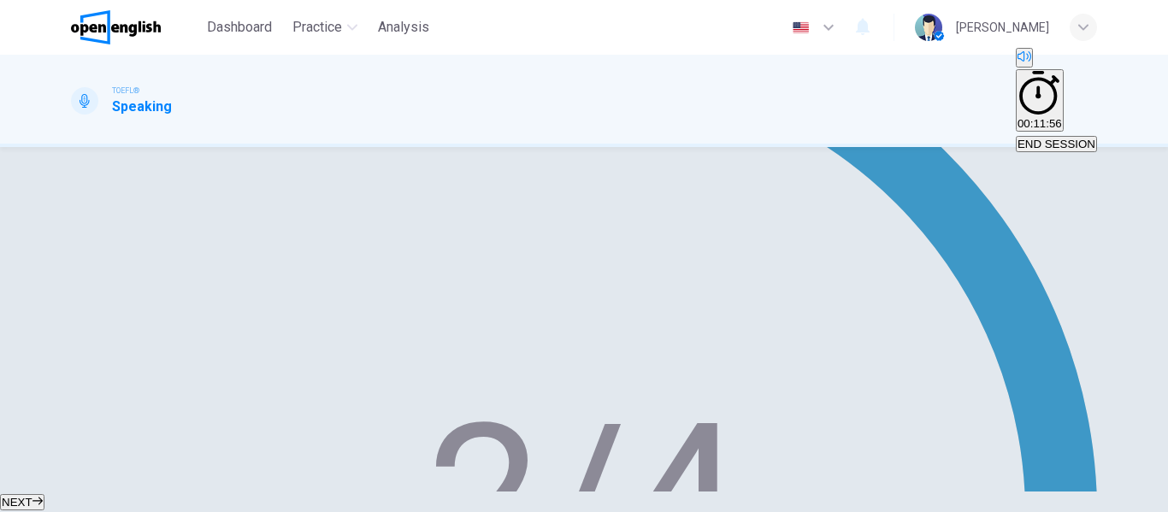
click at [44, 494] on button "NEXT" at bounding box center [22, 502] width 44 height 16
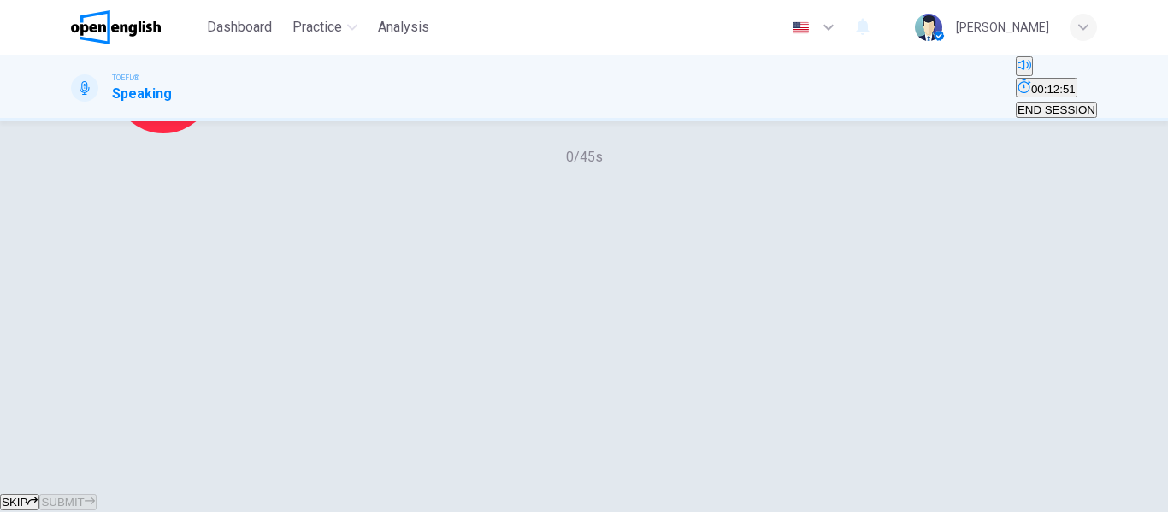
scroll to position [243, 0]
click at [74, 14] on button "button" at bounding box center [72, 5] width 3 height 16
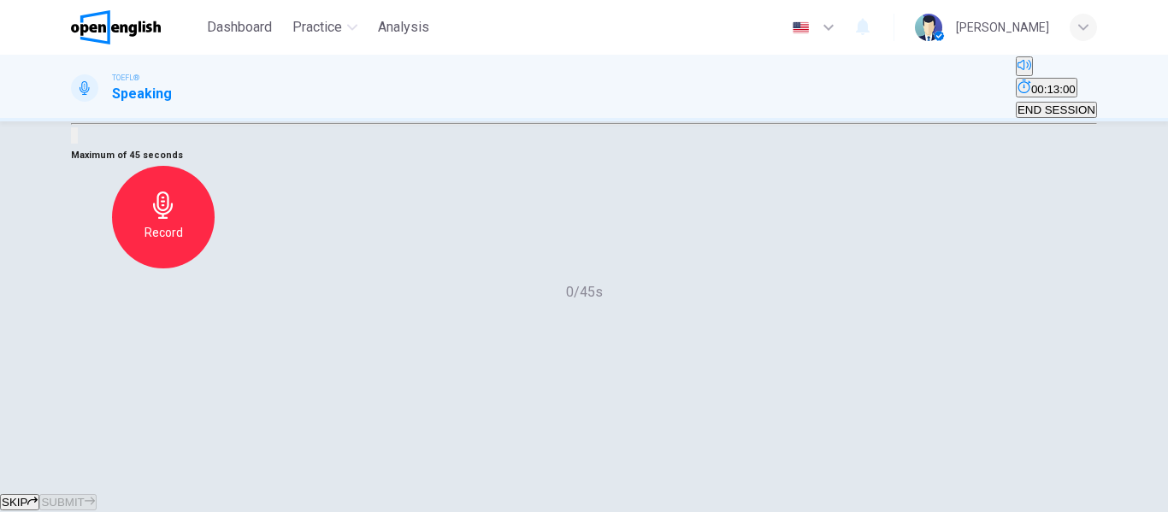
type input "*"
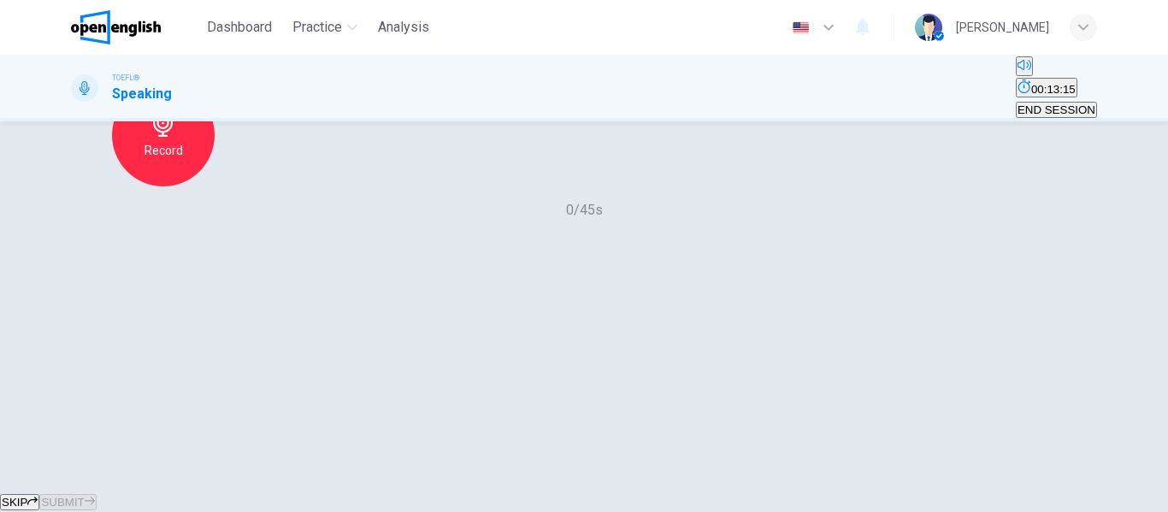
scroll to position [328, 0]
click at [183, 108] on h6 "Record" at bounding box center [164, 97] width 38 height 21
click at [96, 494] on button "SUBMIT" at bounding box center [67, 502] width 56 height 16
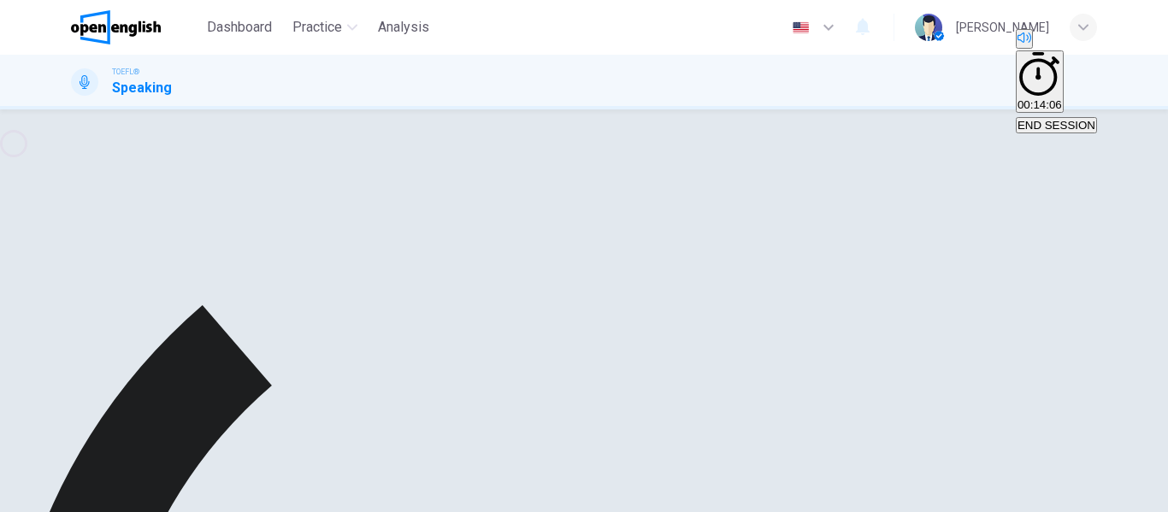
scroll to position [328, 0]
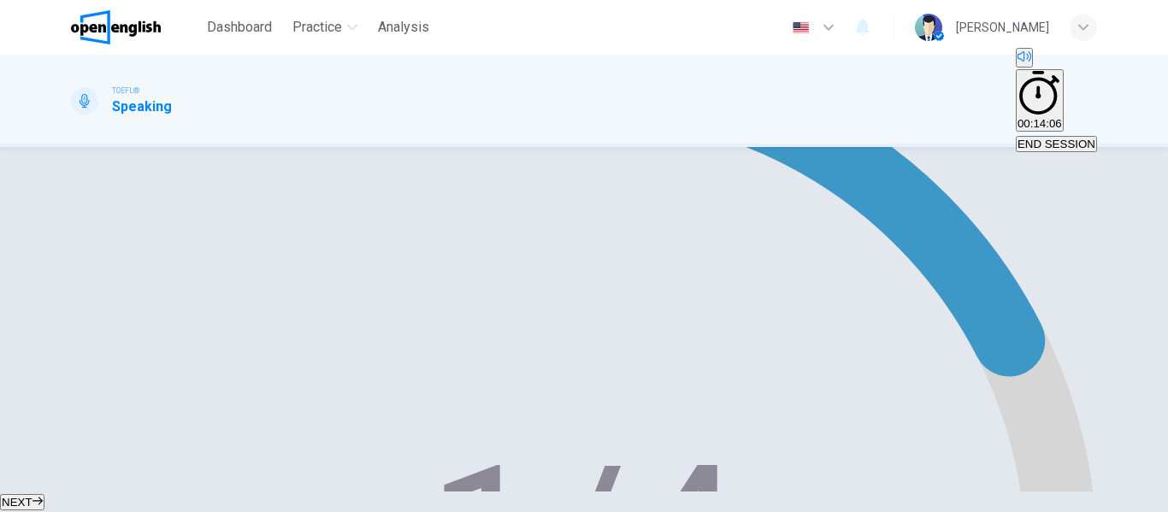
scroll to position [263, 0]
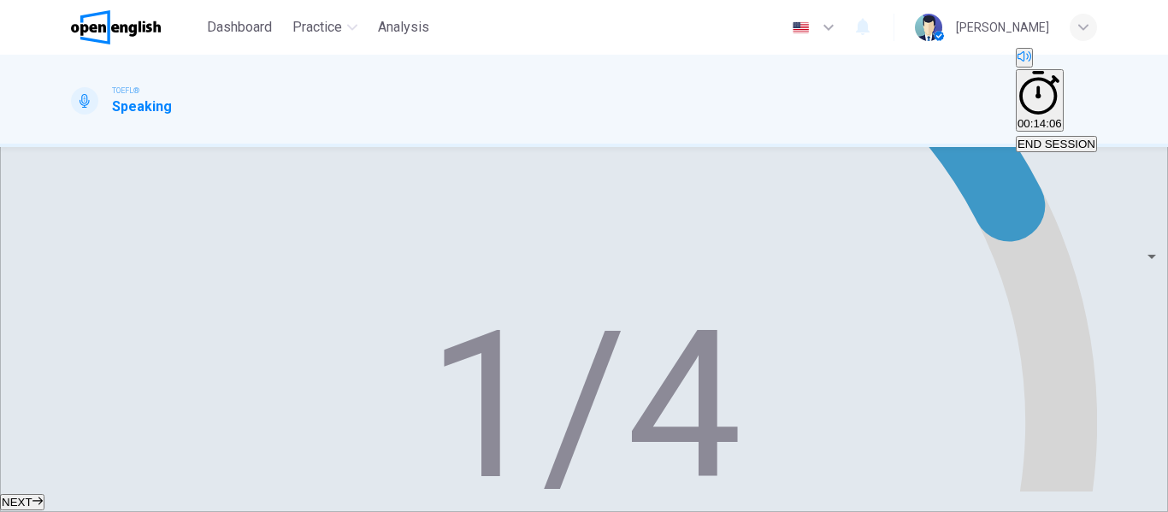
scroll to position [452, 0]
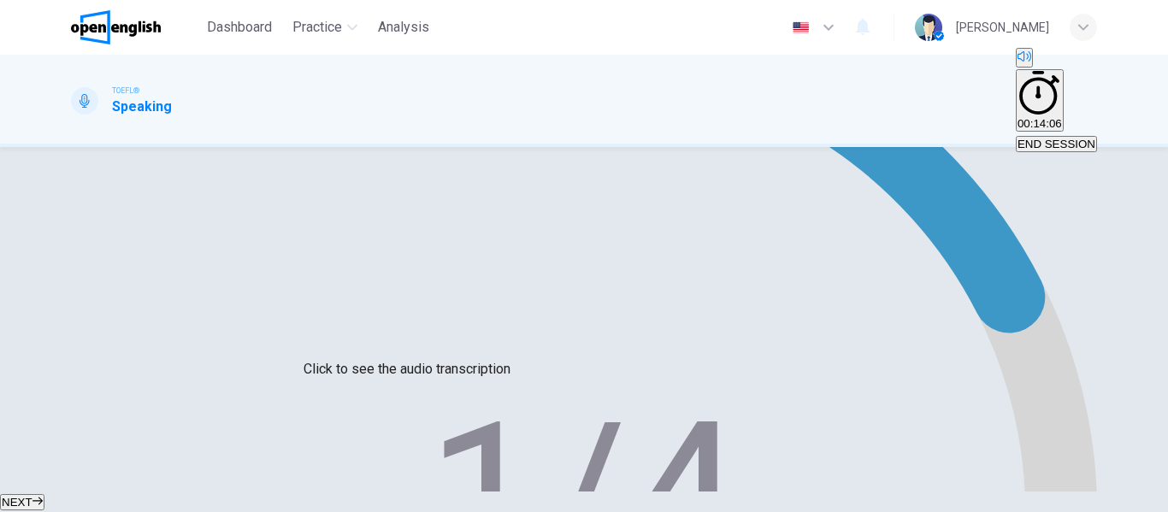
click at [44, 494] on button "NEXT" at bounding box center [22, 502] width 44 height 16
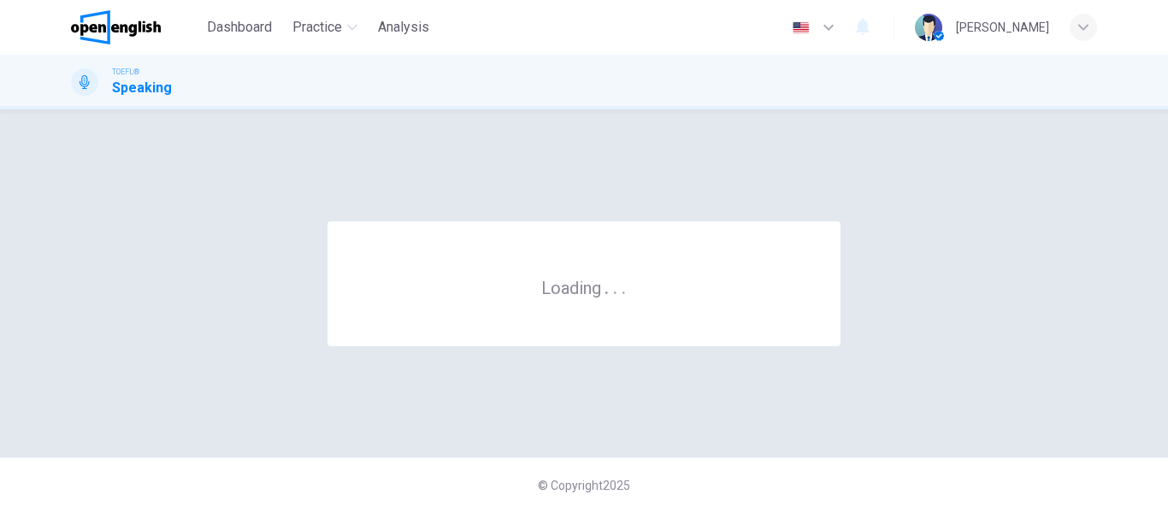
scroll to position [0, 0]
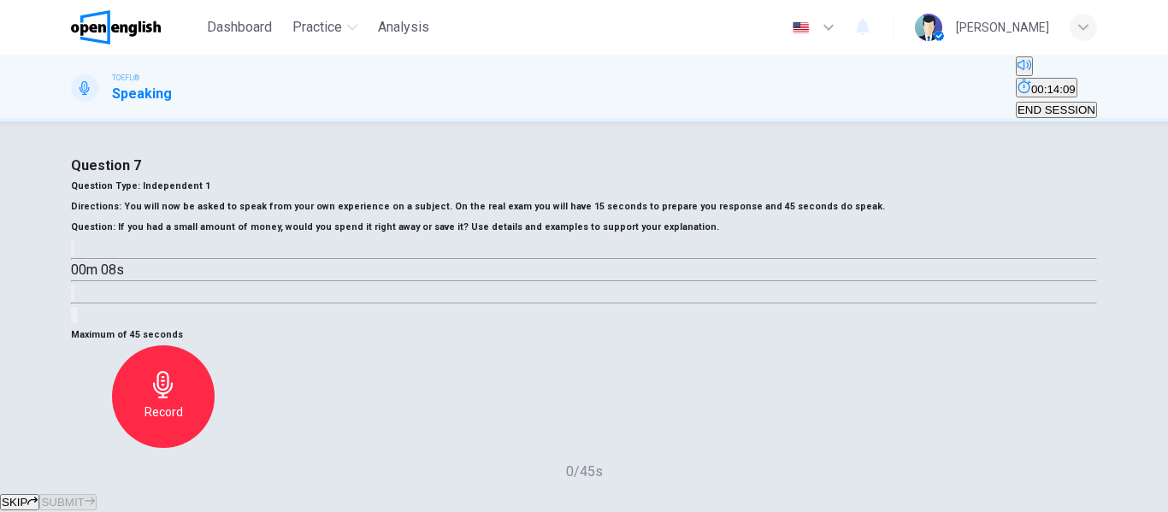
click at [73, 252] on icon "button" at bounding box center [73, 252] width 0 height 0
type input "**"
type input "*"
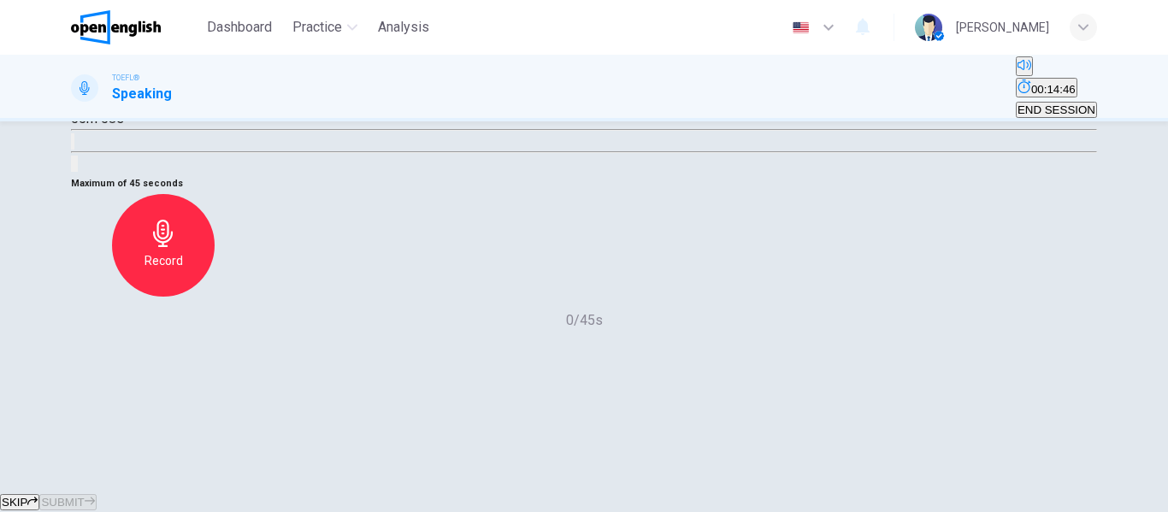
scroll to position [171, 0]
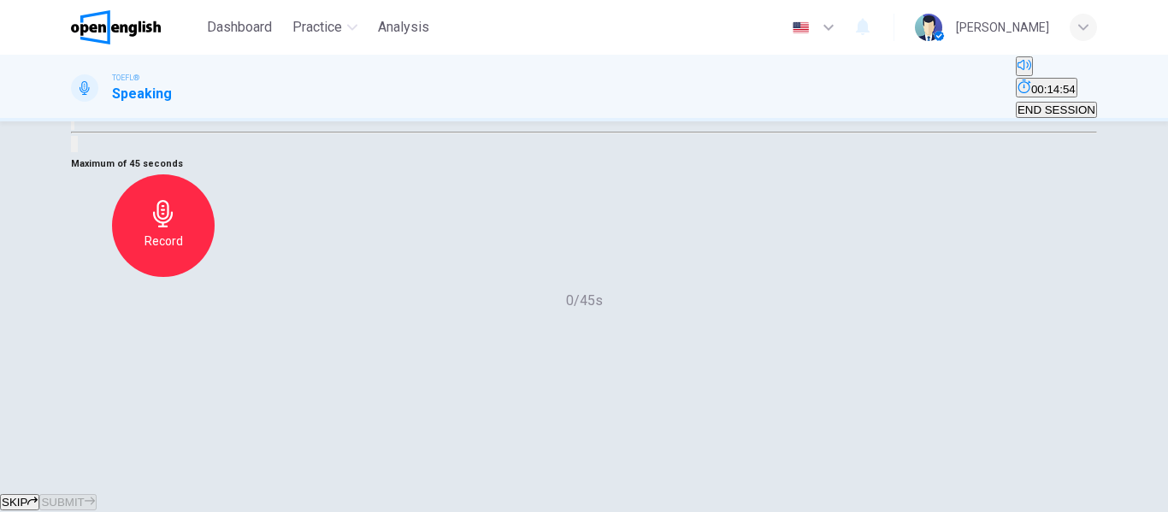
click at [215, 277] on div "Record" at bounding box center [163, 225] width 103 height 103
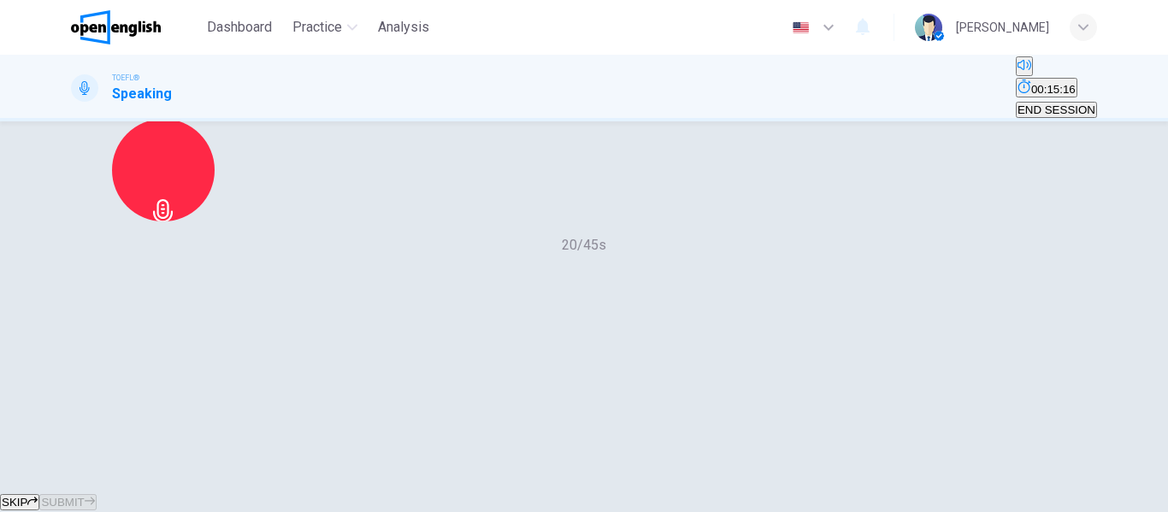
scroll to position [257, 0]
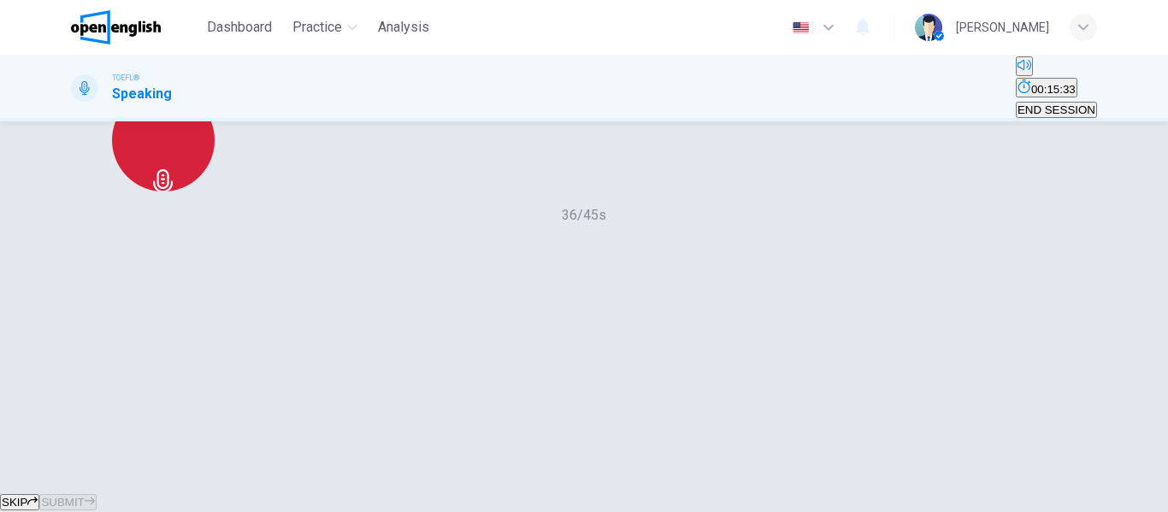
click at [215, 192] on div "Stop" at bounding box center [163, 140] width 103 height 103
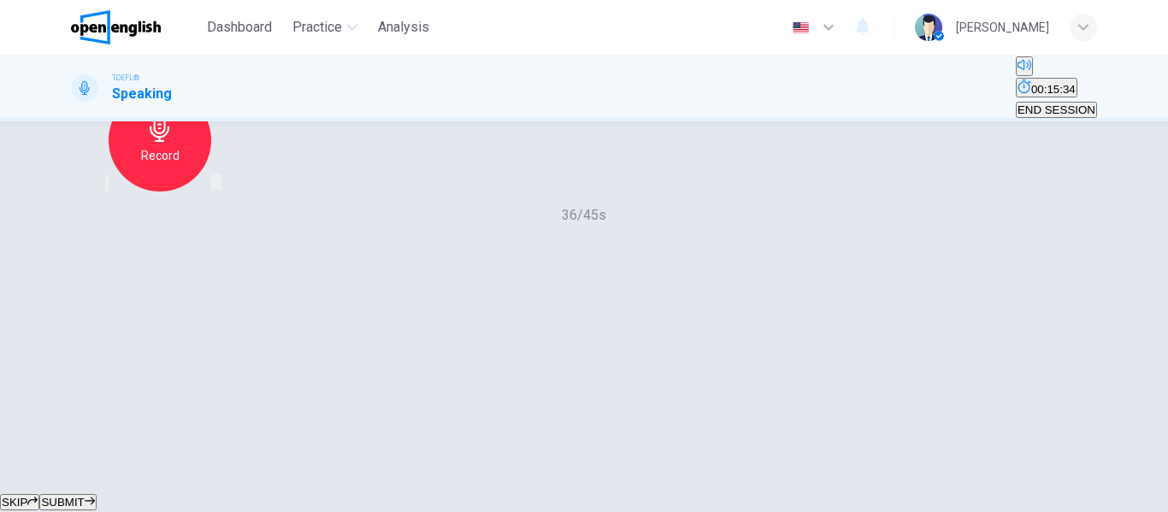
click at [84, 496] on span "SUBMIT" at bounding box center [62, 502] width 43 height 13
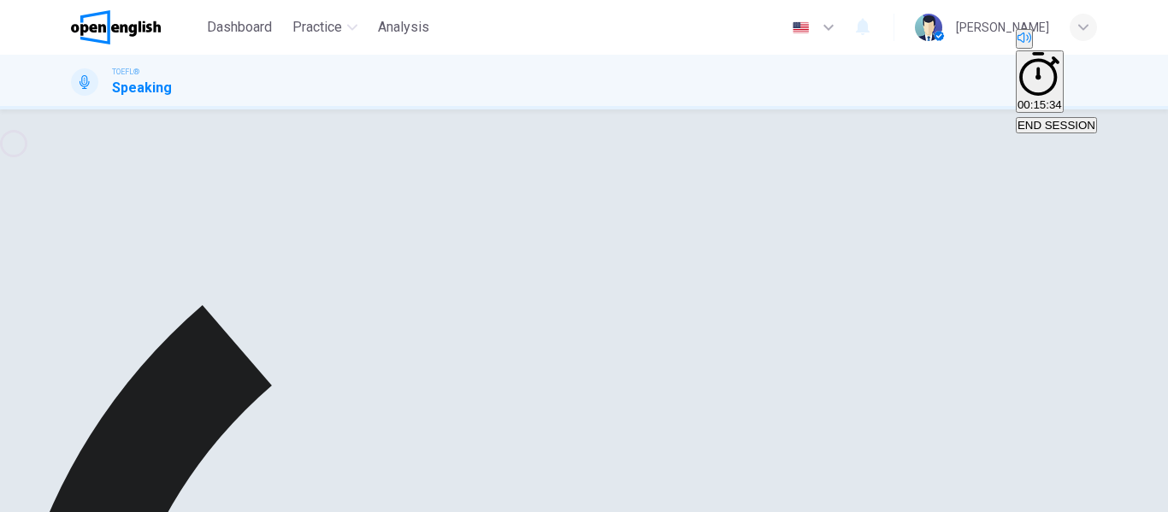
scroll to position [328, 0]
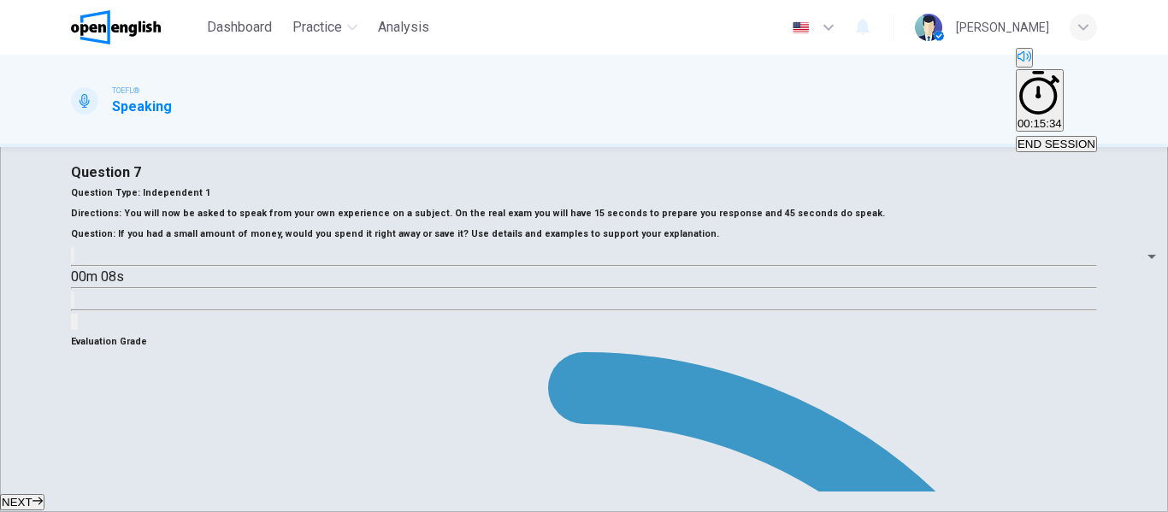
scroll to position [0, 0]
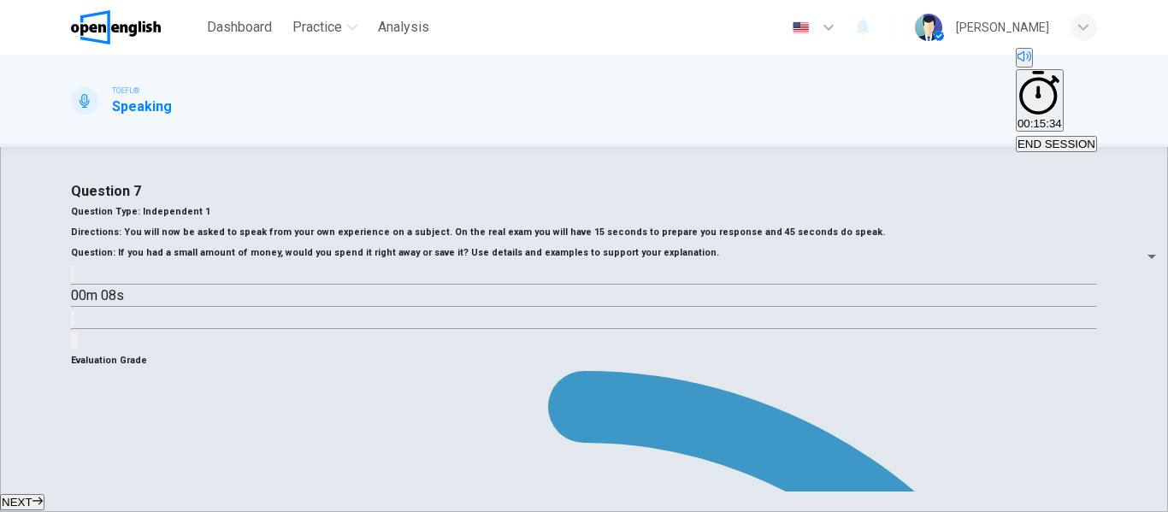
click at [1072, 138] on span "END SESSION" at bounding box center [1057, 144] width 78 height 13
